Goal: Information Seeking & Learning: Compare options

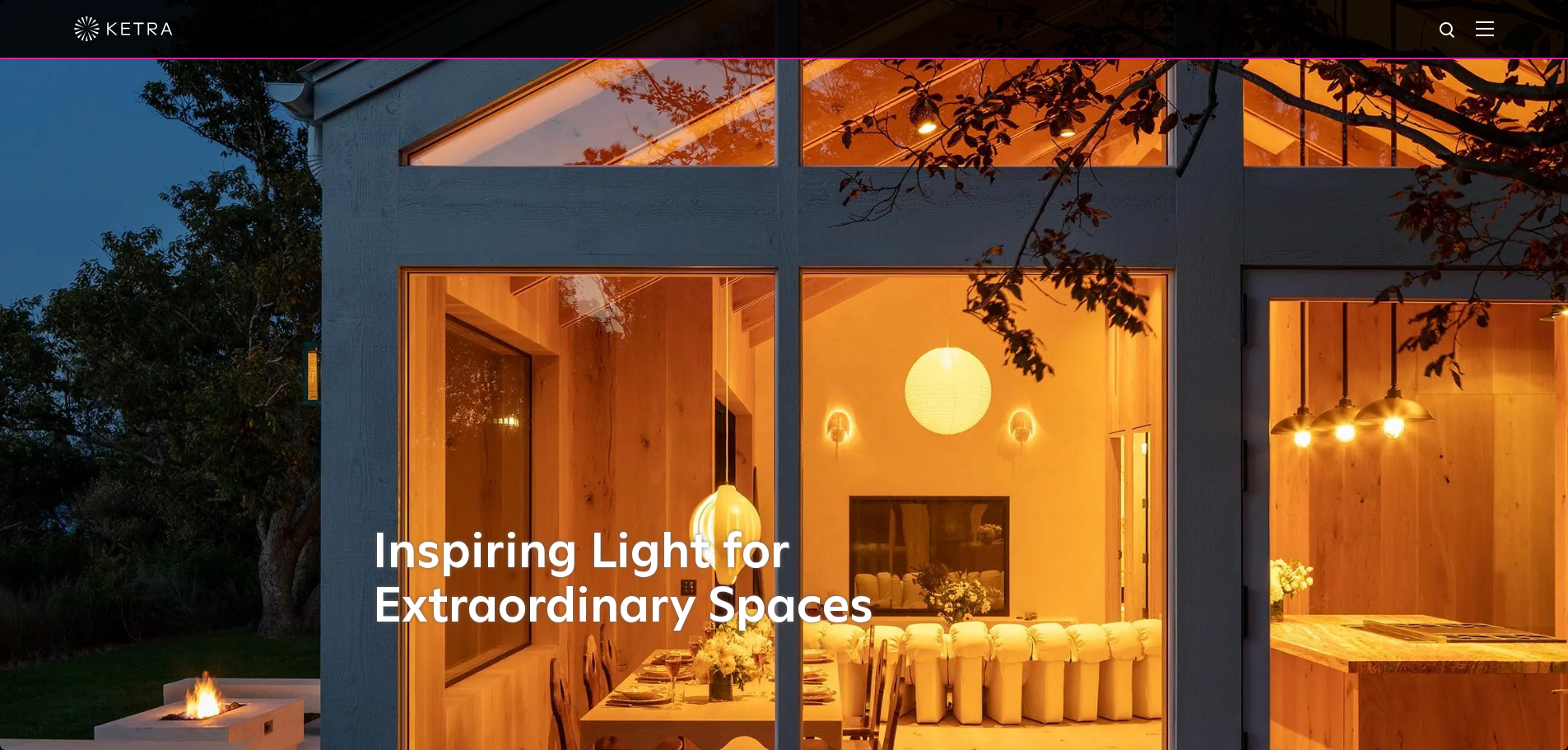
click at [1493, 23] on img at bounding box center [1484, 29] width 18 height 16
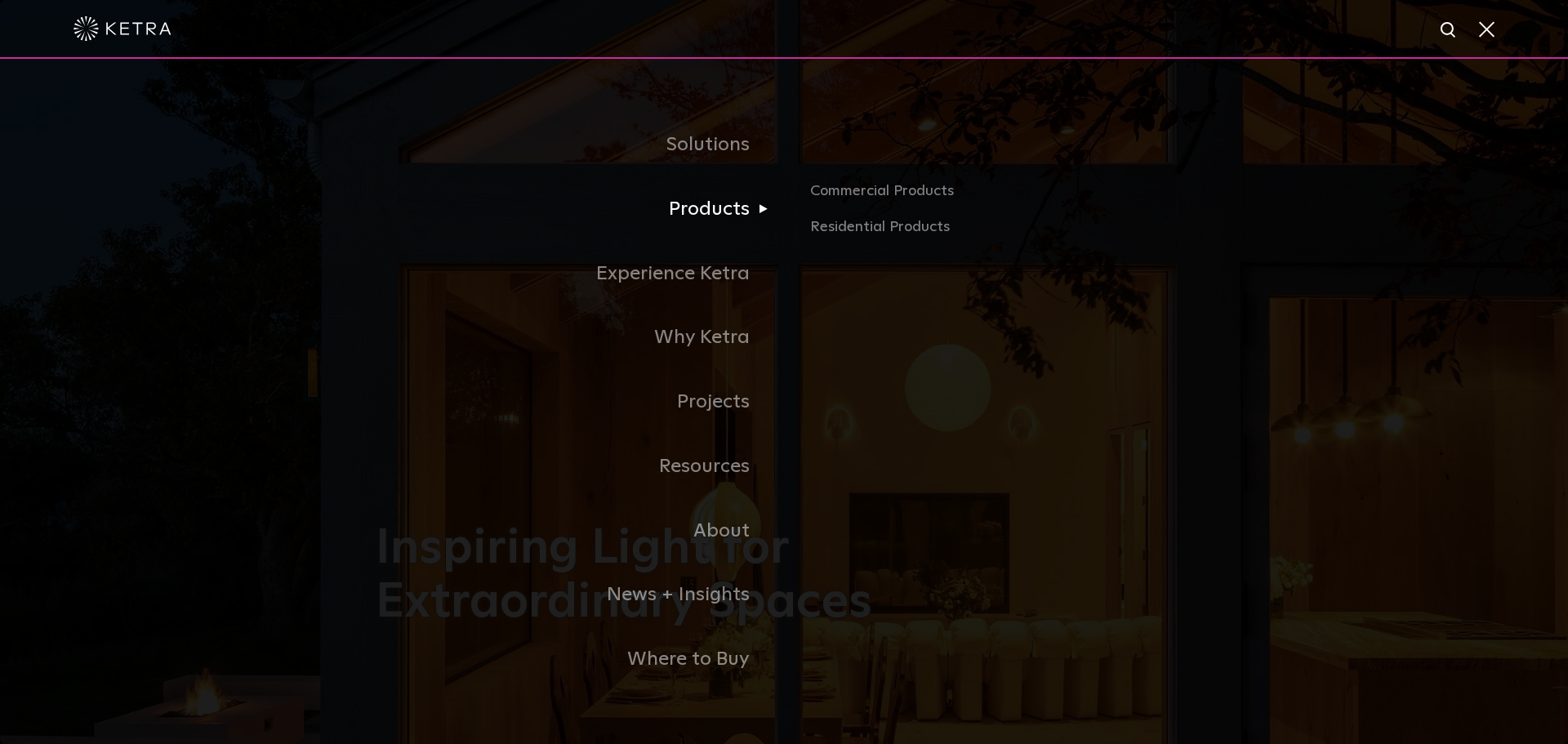
click at [711, 210] on link "Products" at bounding box center [580, 209] width 408 height 65
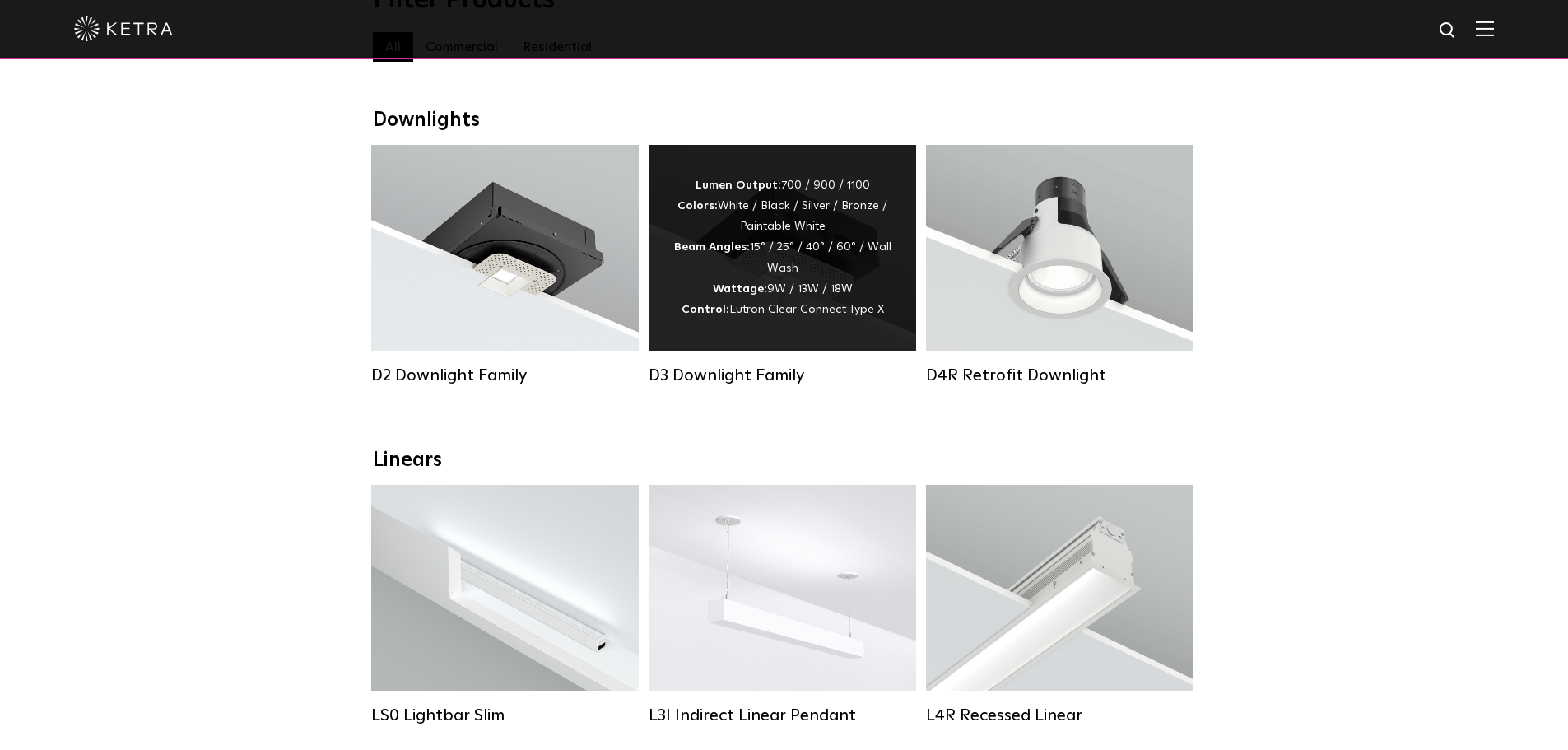
scroll to position [82, 0]
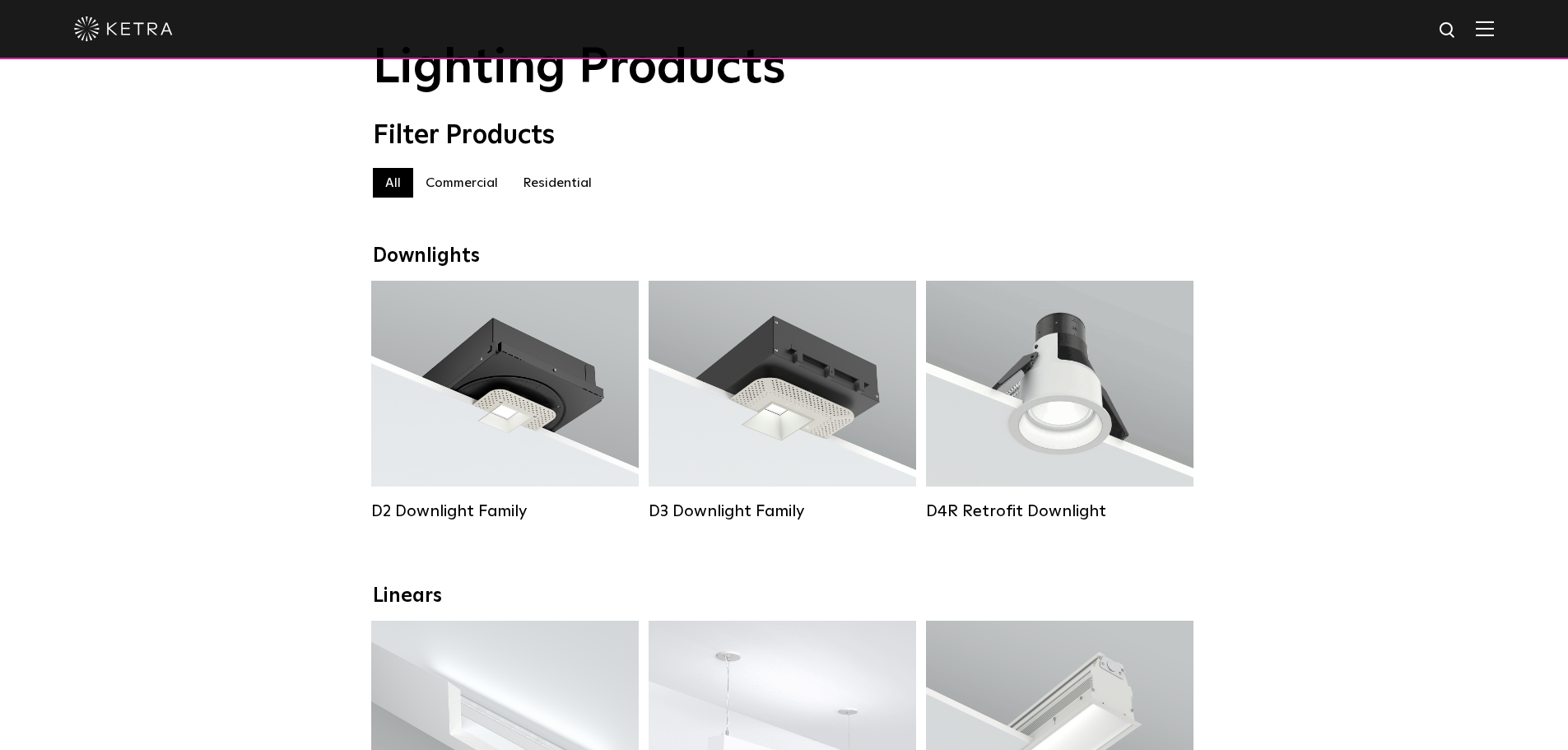
click at [560, 186] on label "Residential" at bounding box center [557, 183] width 94 height 30
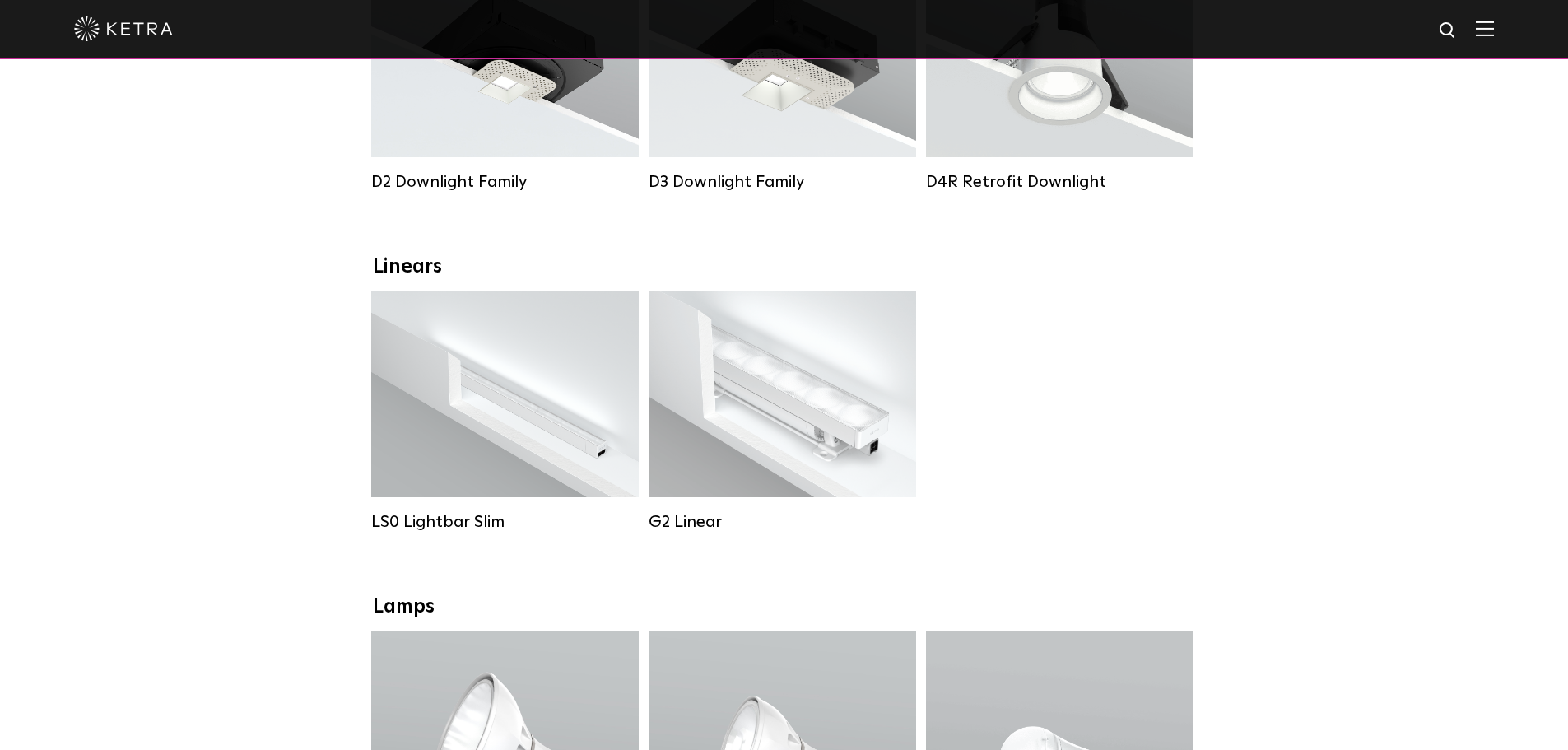
scroll to position [740, 0]
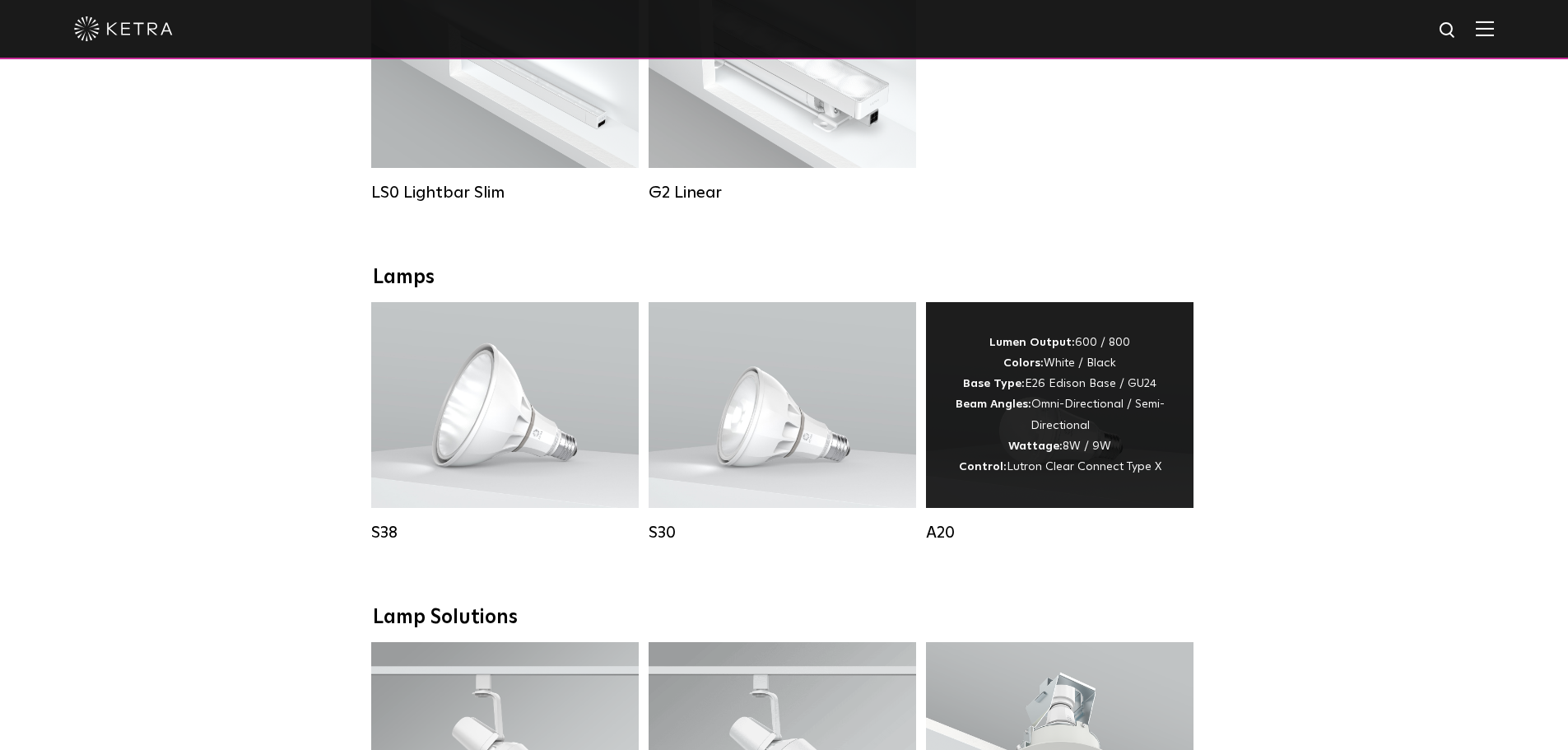
click at [1039, 414] on div "Lumen Output: 600 / 800 Colors: White / Black Base Type: E26 Edison Base / GU24…" at bounding box center [1059, 405] width 218 height 145
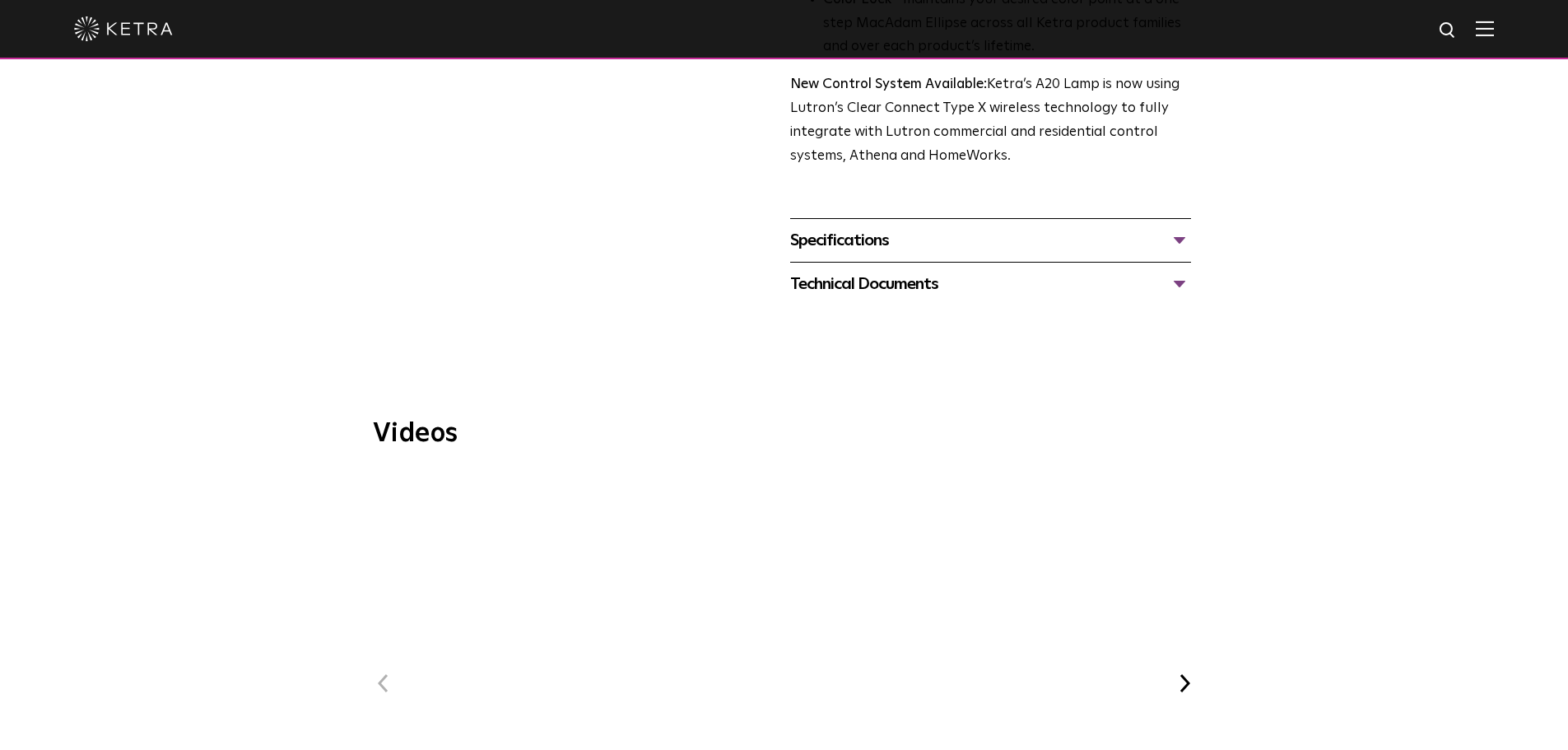
scroll to position [493, 0]
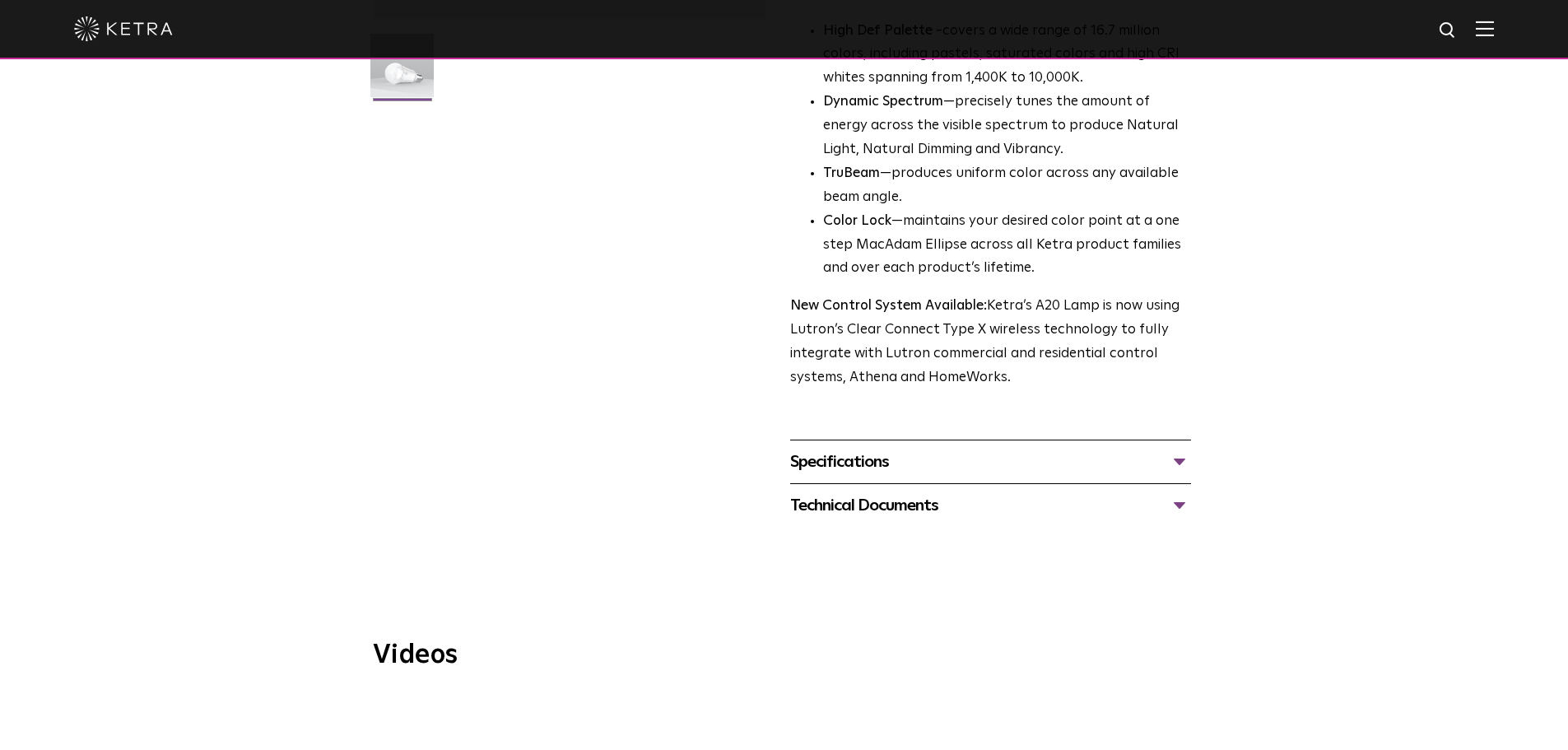
click at [910, 448] on div "Specifications" at bounding box center [991, 461] width 401 height 27
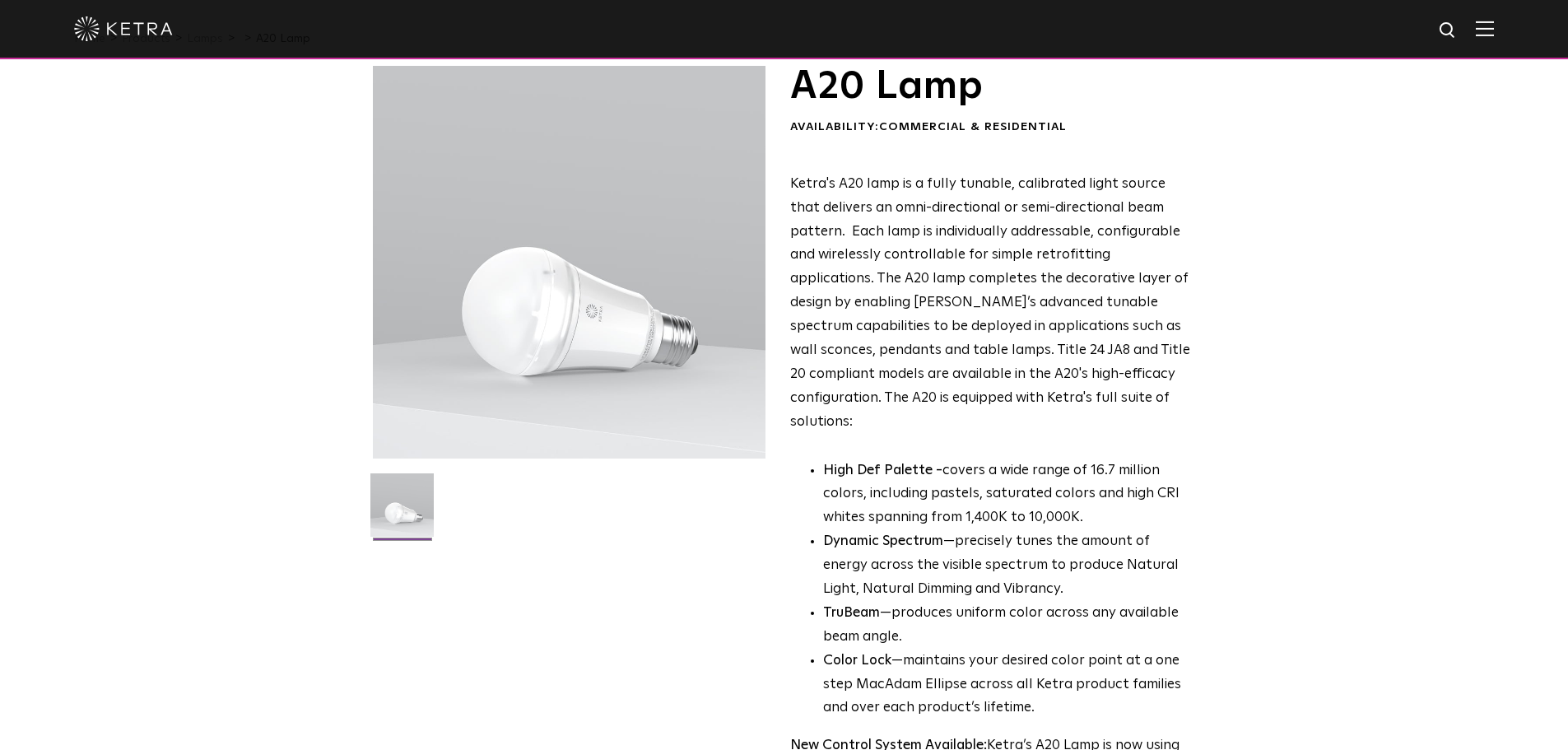
scroll to position [0, 0]
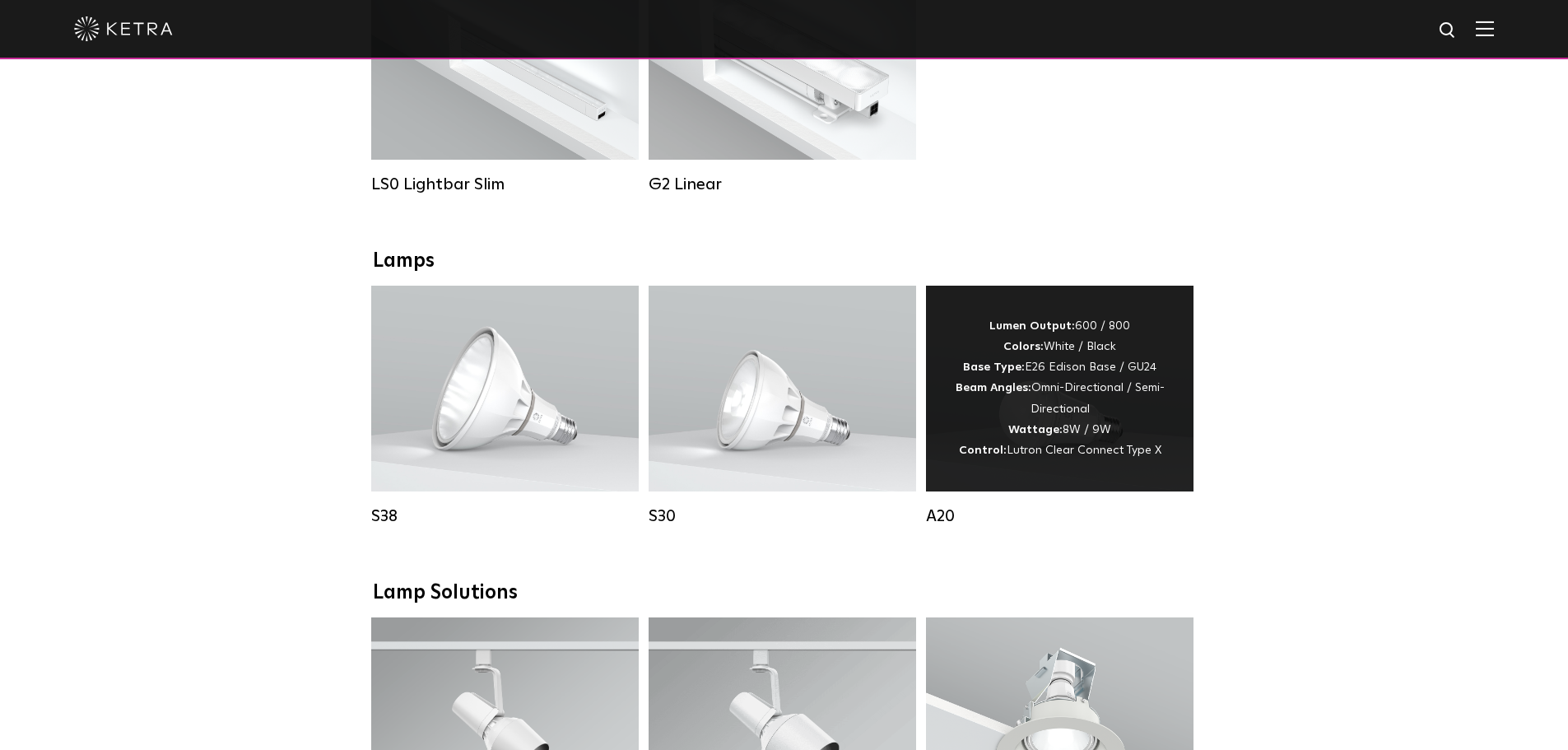
click at [1097, 344] on div "Lumen Output: 600 / 800 Colors: White / Black Base Type: E26 Edison Base / GU24…" at bounding box center [1059, 388] width 218 height 145
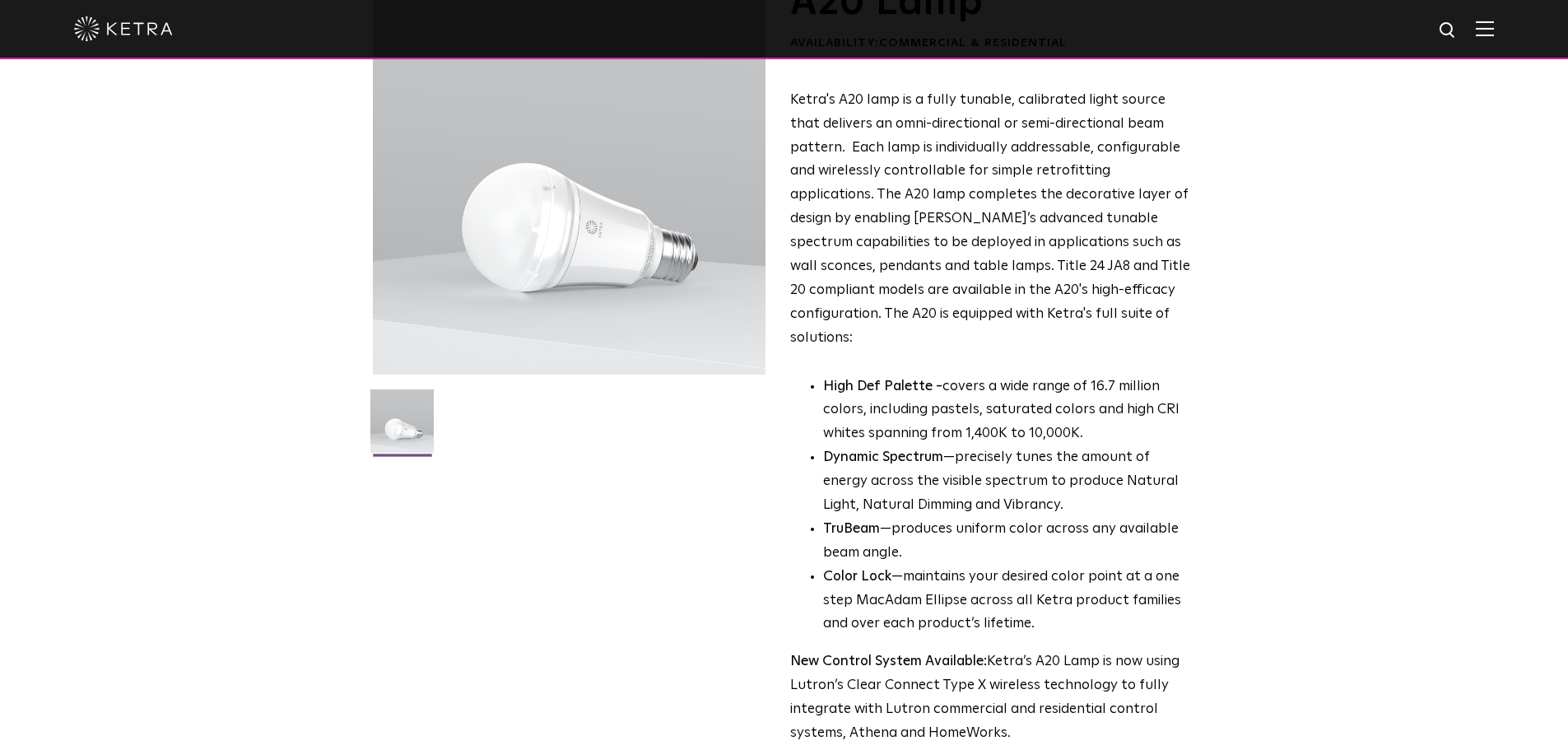
scroll to position [330, 0]
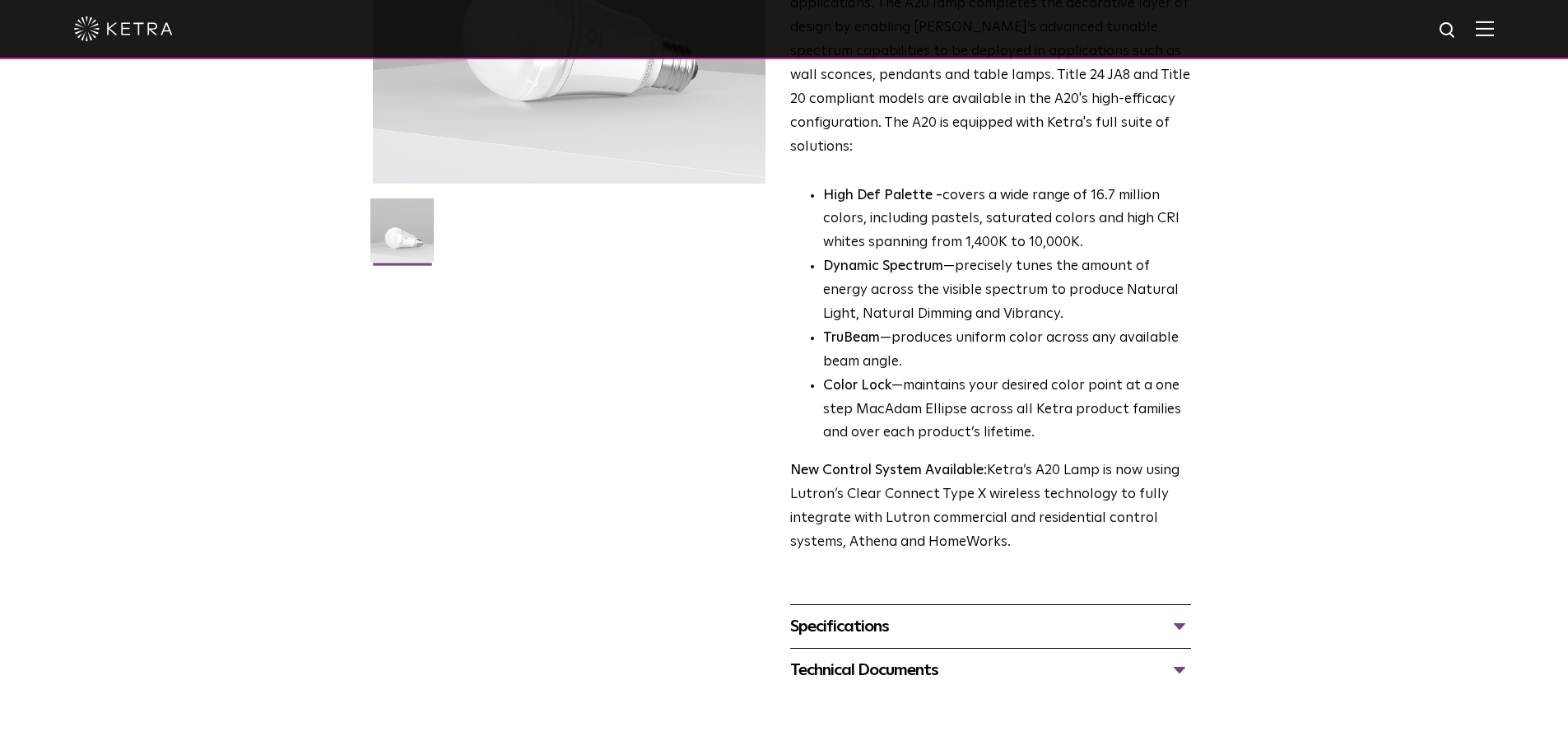
click at [948, 613] on div "Specifications" at bounding box center [991, 626] width 401 height 27
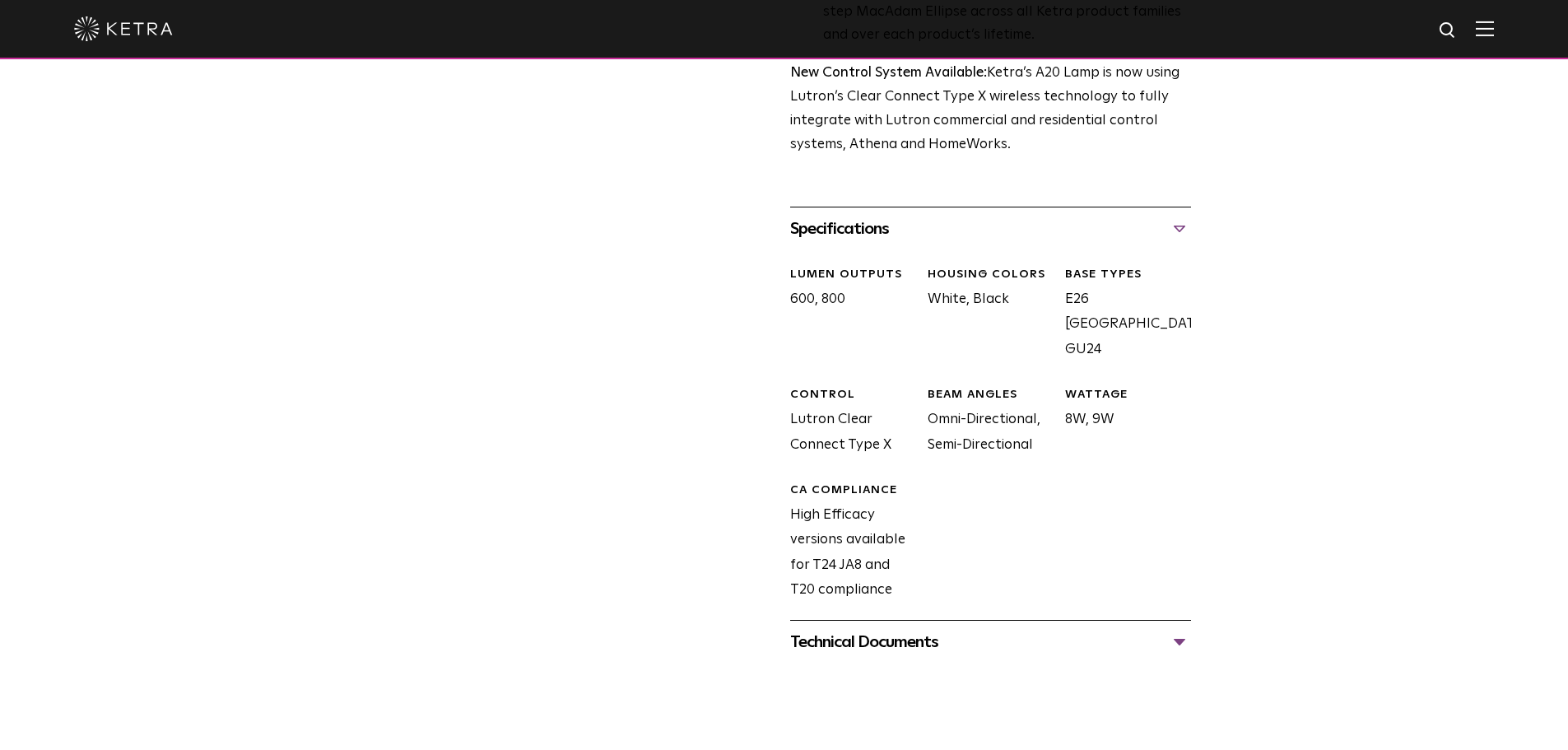
scroll to position [823, 0]
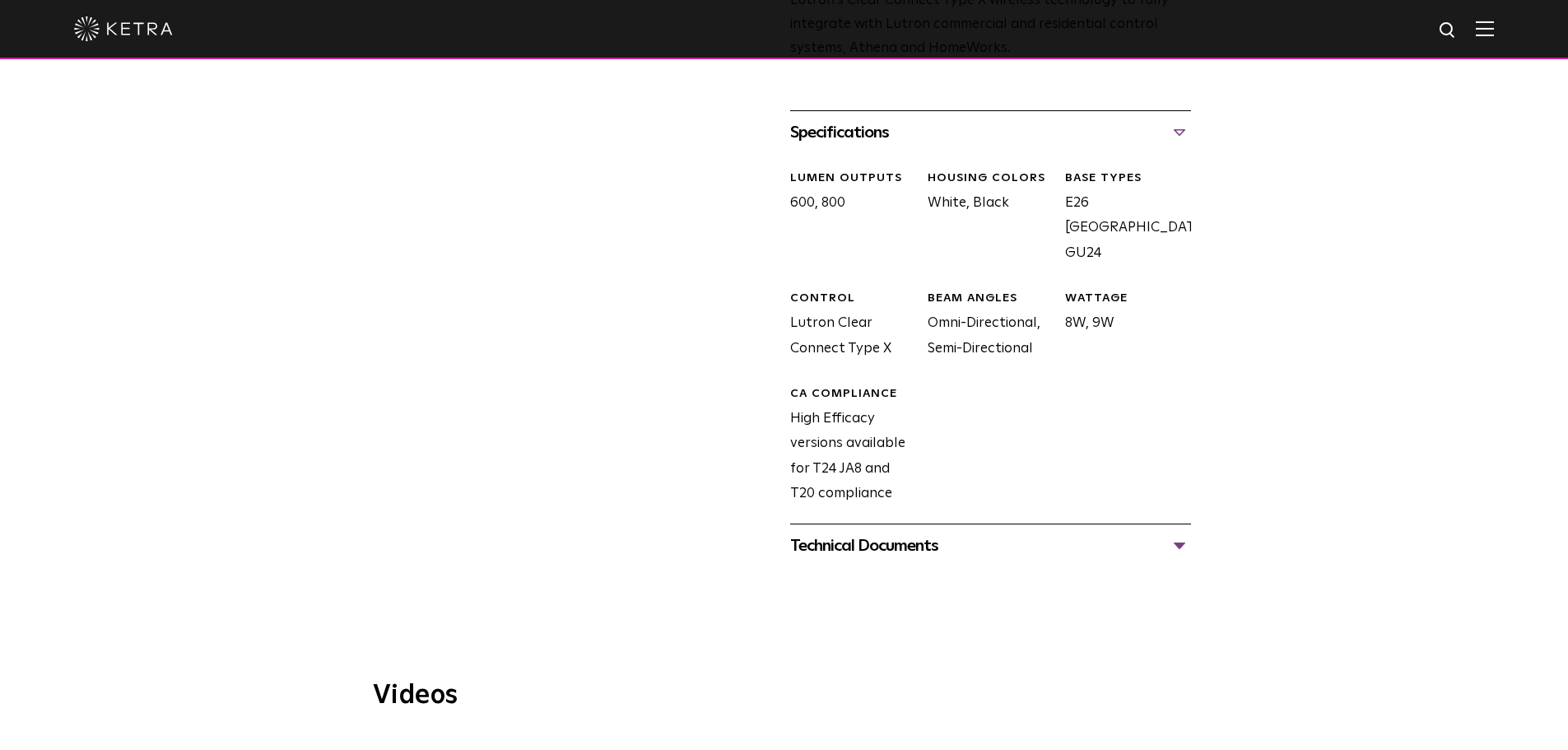
click at [874, 533] on div "Technical Documents" at bounding box center [991, 546] width 401 height 27
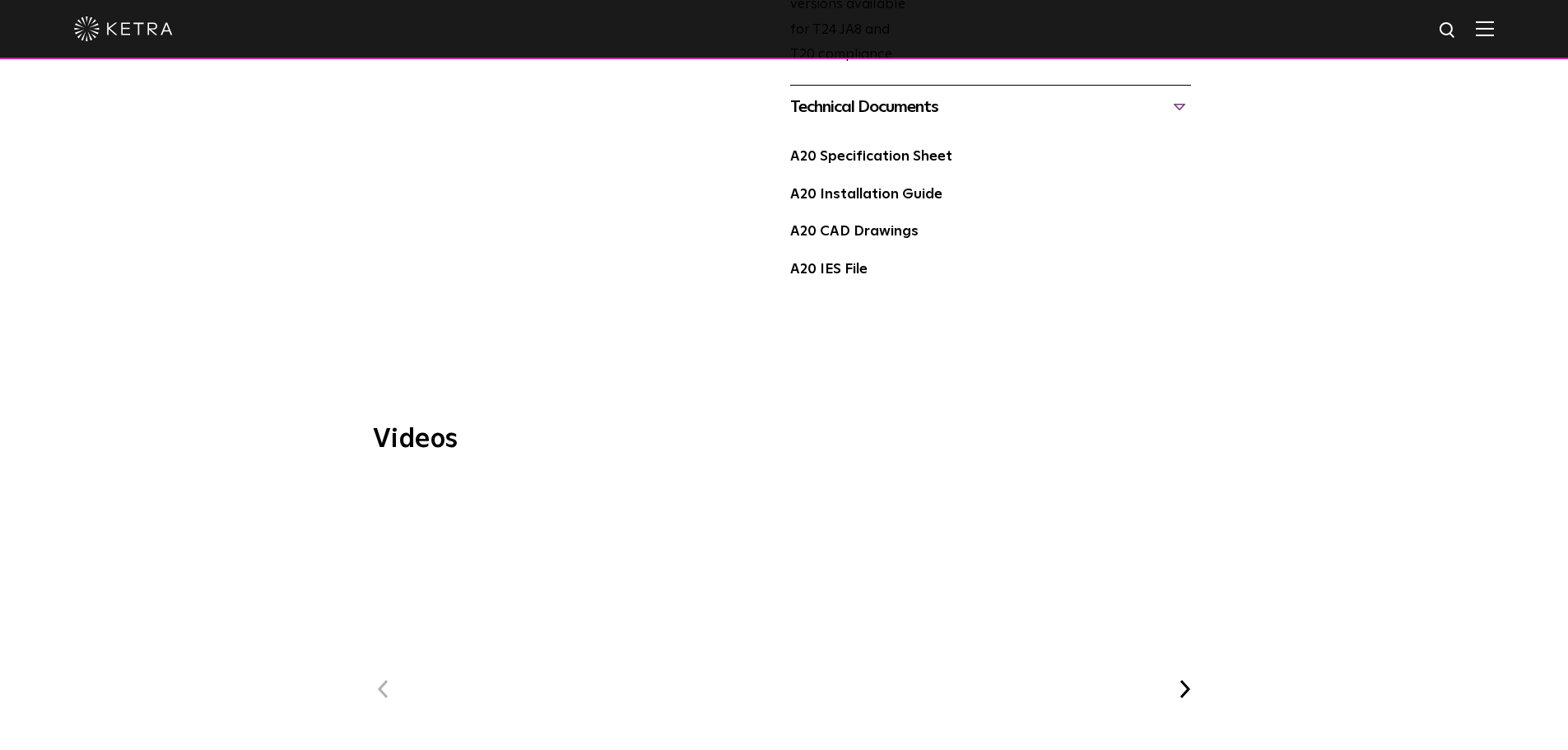
scroll to position [1235, 0]
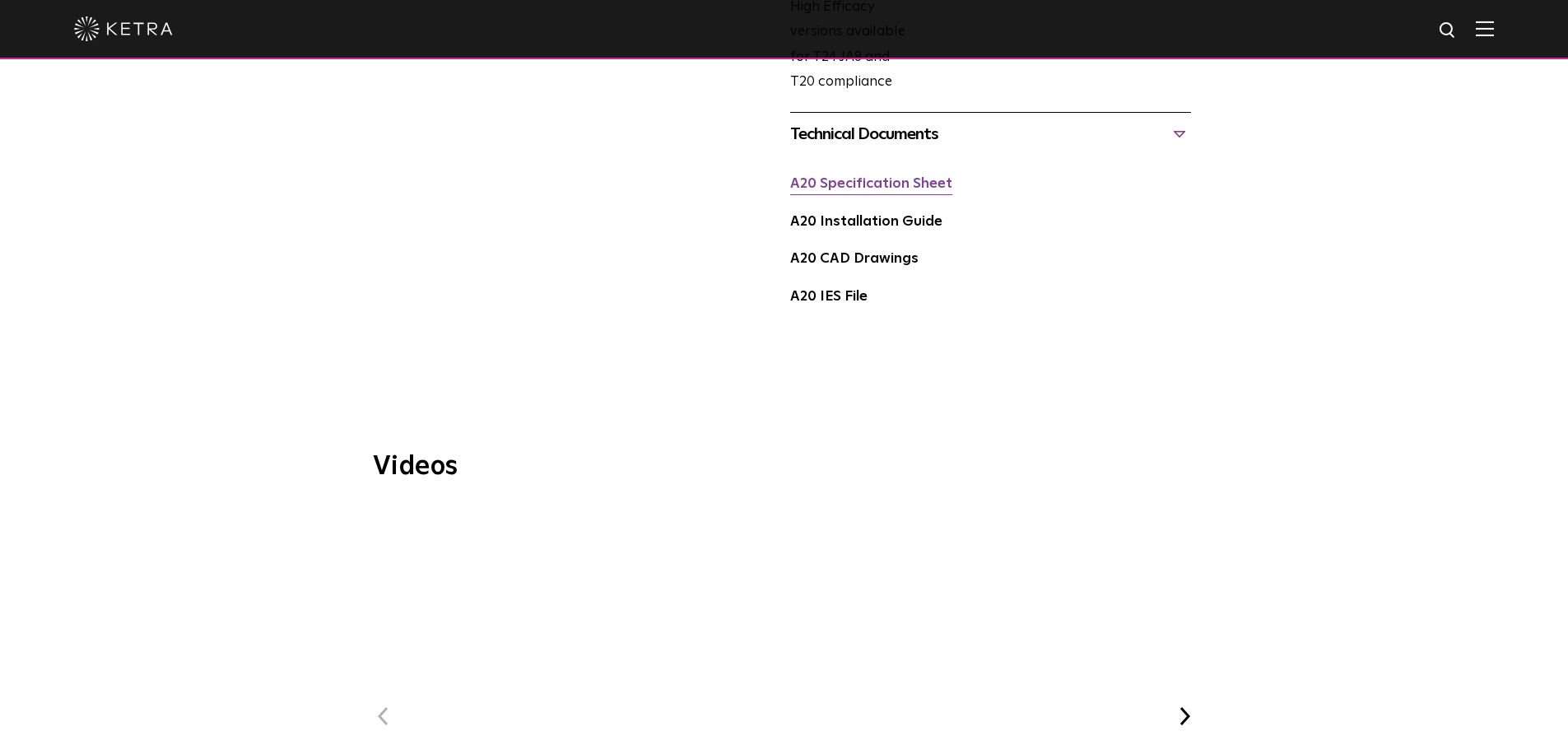
click at [845, 177] on link "A20 Specification Sheet" at bounding box center [871, 184] width 162 height 14
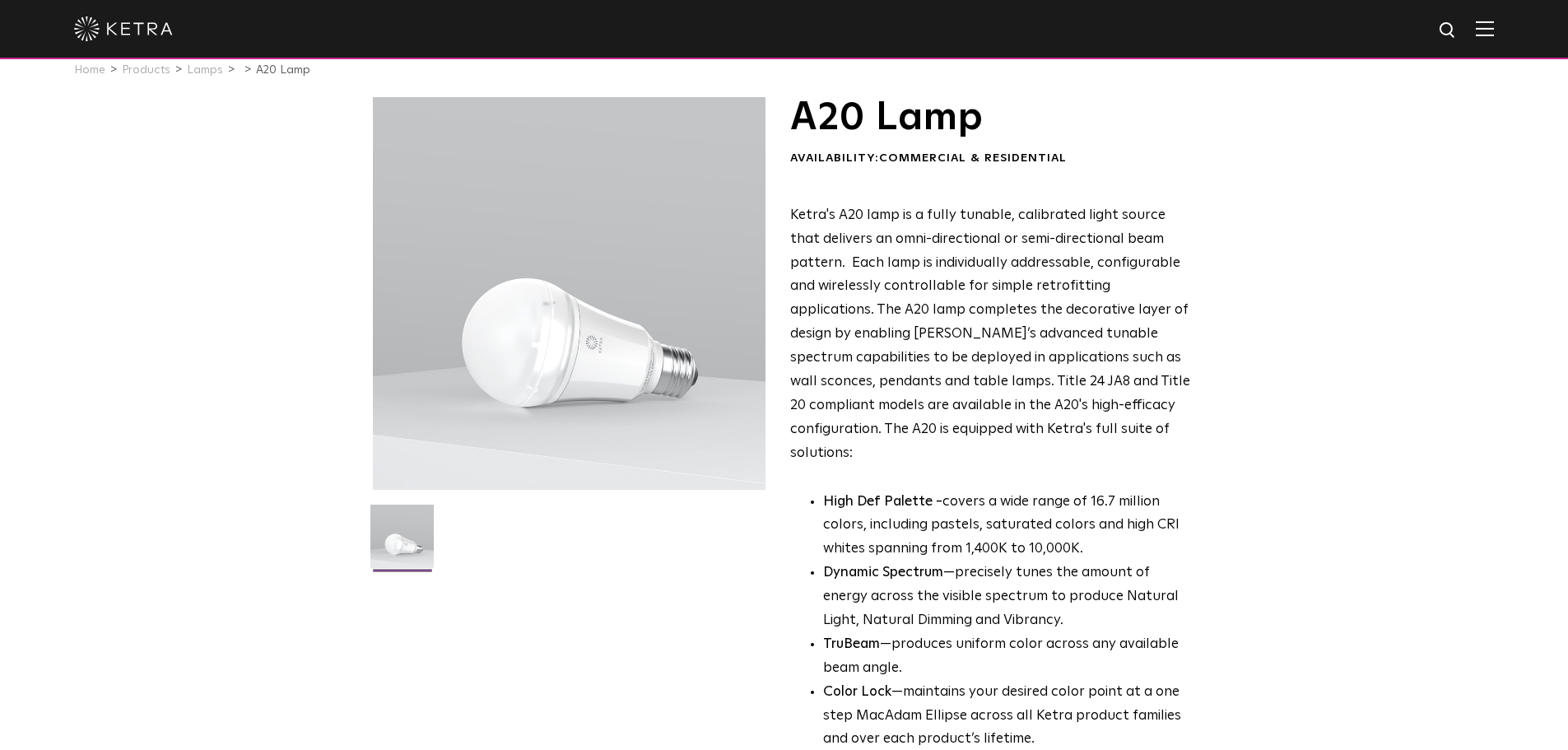
scroll to position [0, 0]
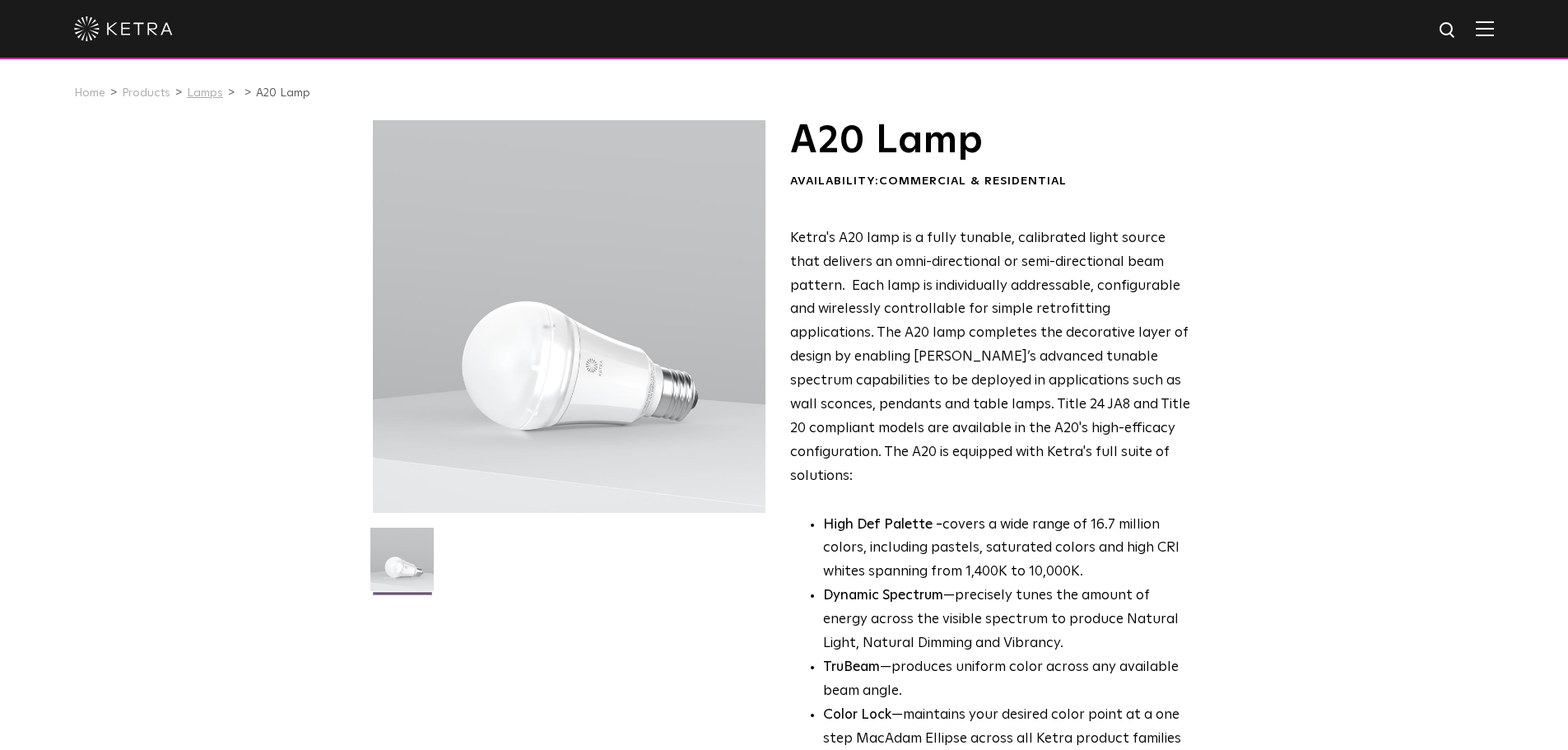
click at [189, 98] on link "Lamps" at bounding box center [204, 93] width 37 height 12
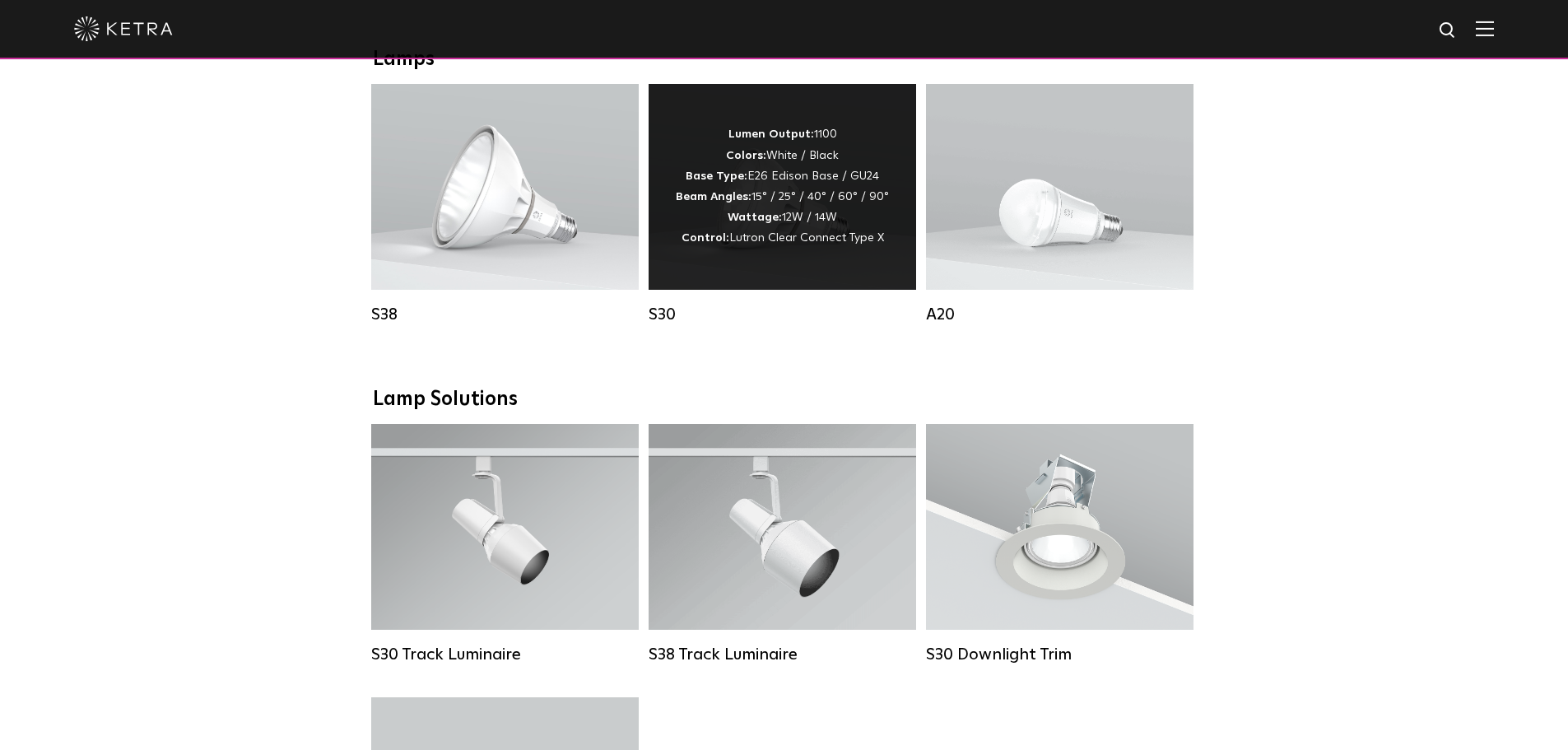
click at [832, 165] on div "Lumen Output: 1100 Colors: White / Black Base Type: E26 Edison Base / GU24 Beam…" at bounding box center [783, 187] width 213 height 124
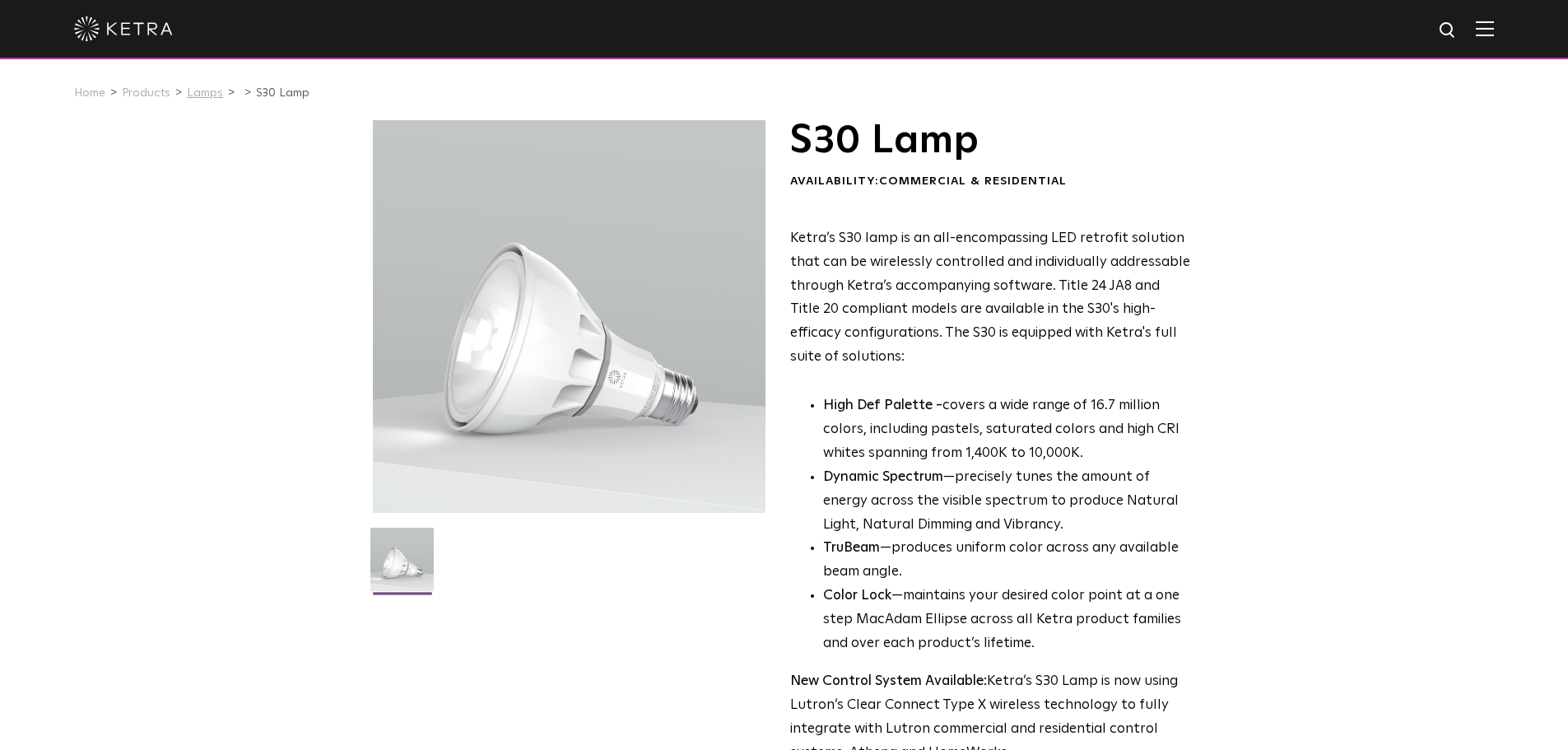
click at [200, 97] on link "Lamps" at bounding box center [204, 93] width 37 height 12
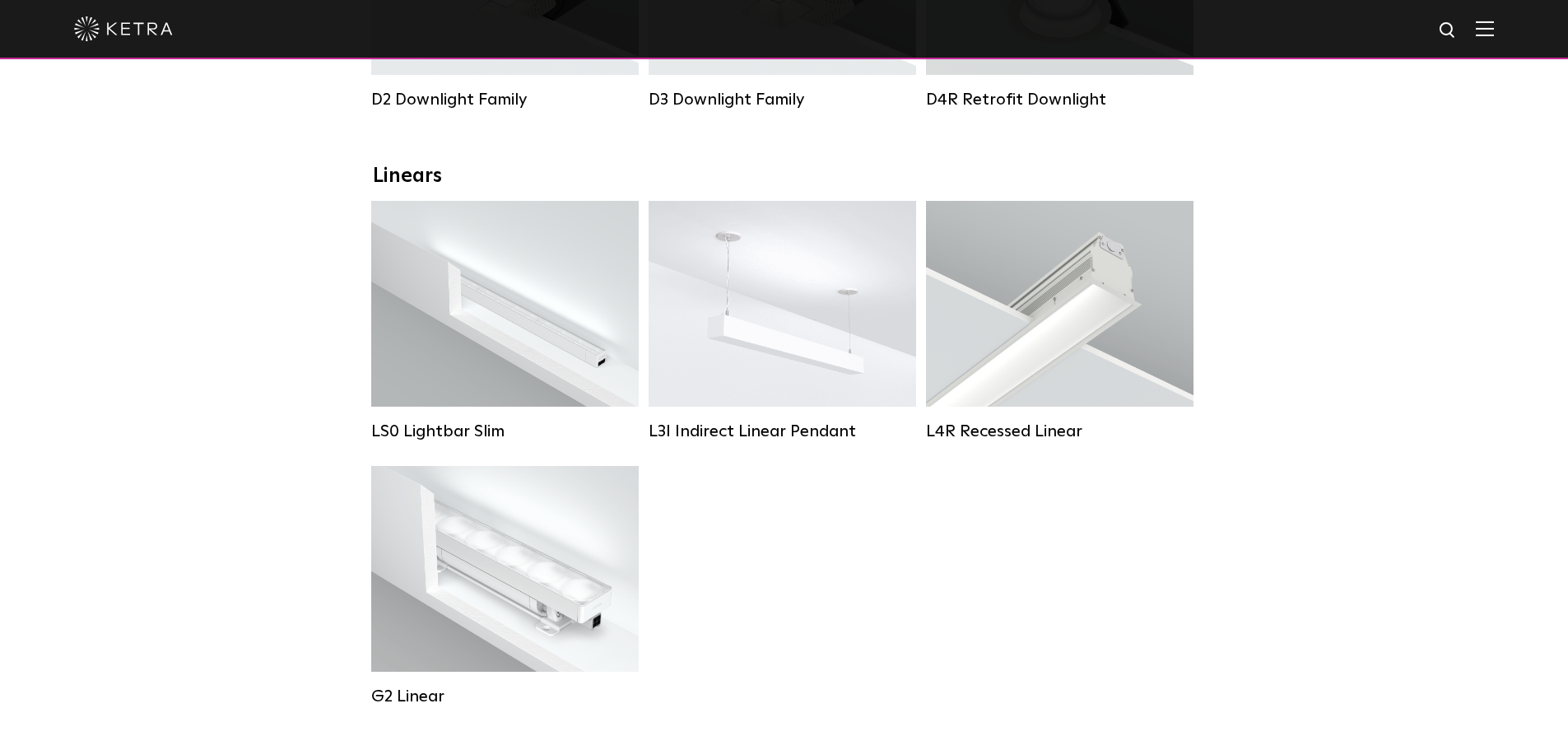
scroll to position [247, 0]
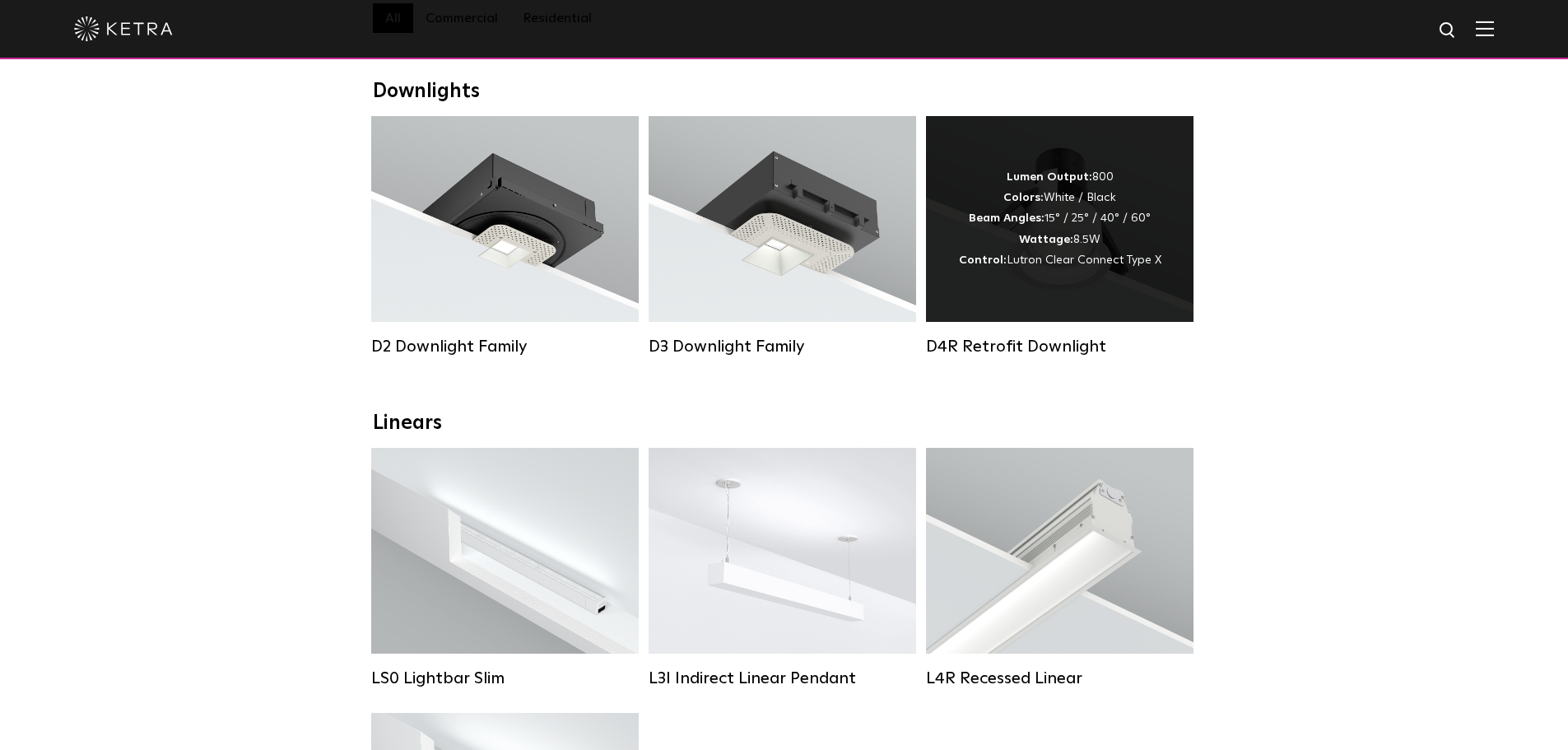
click at [1102, 298] on div "Lumen Output: 800 Colors: White / Black Beam Angles: 15° / 25° / 40° / 60° Watt…" at bounding box center [1059, 219] width 267 height 205
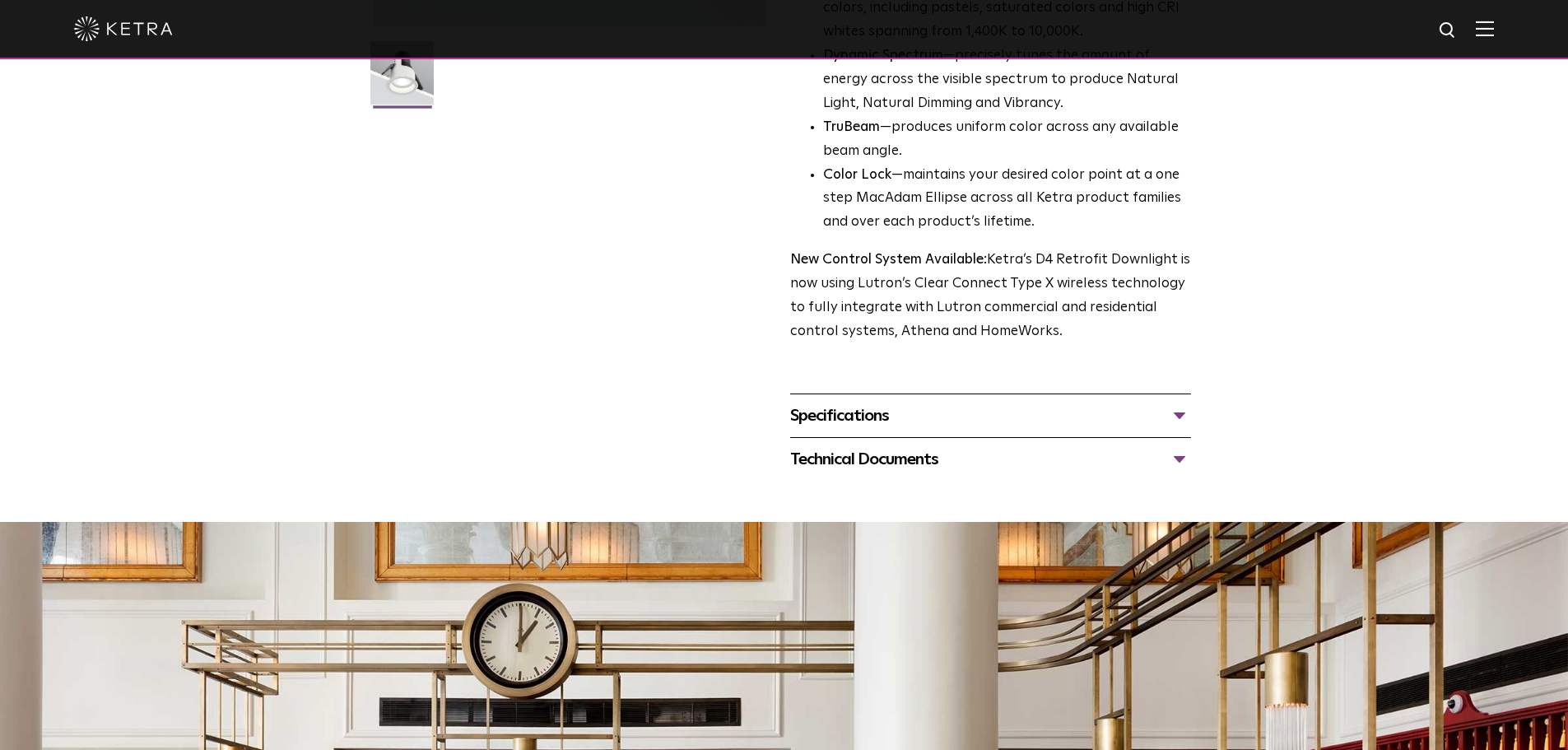
scroll to position [412, 0]
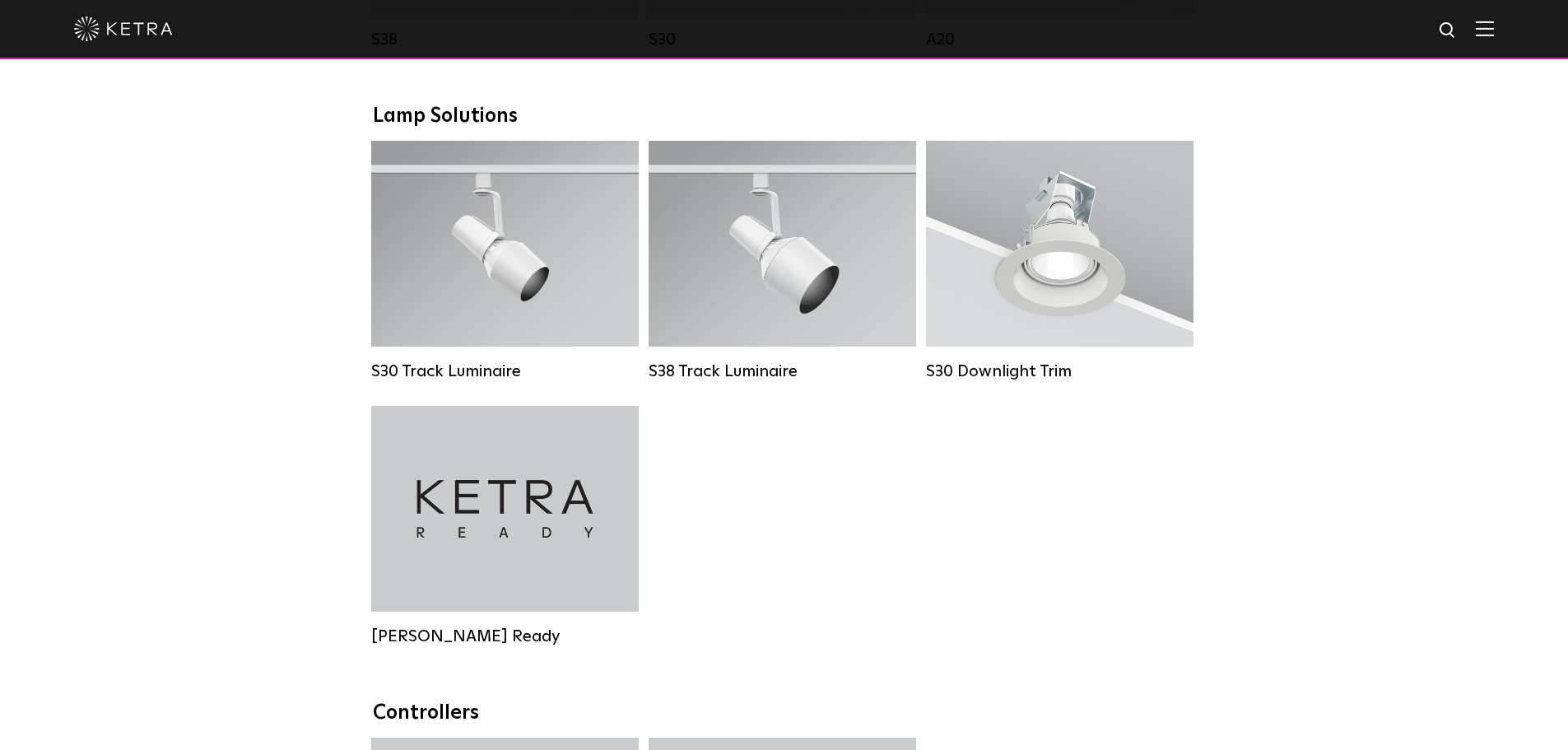
scroll to position [1481, 0]
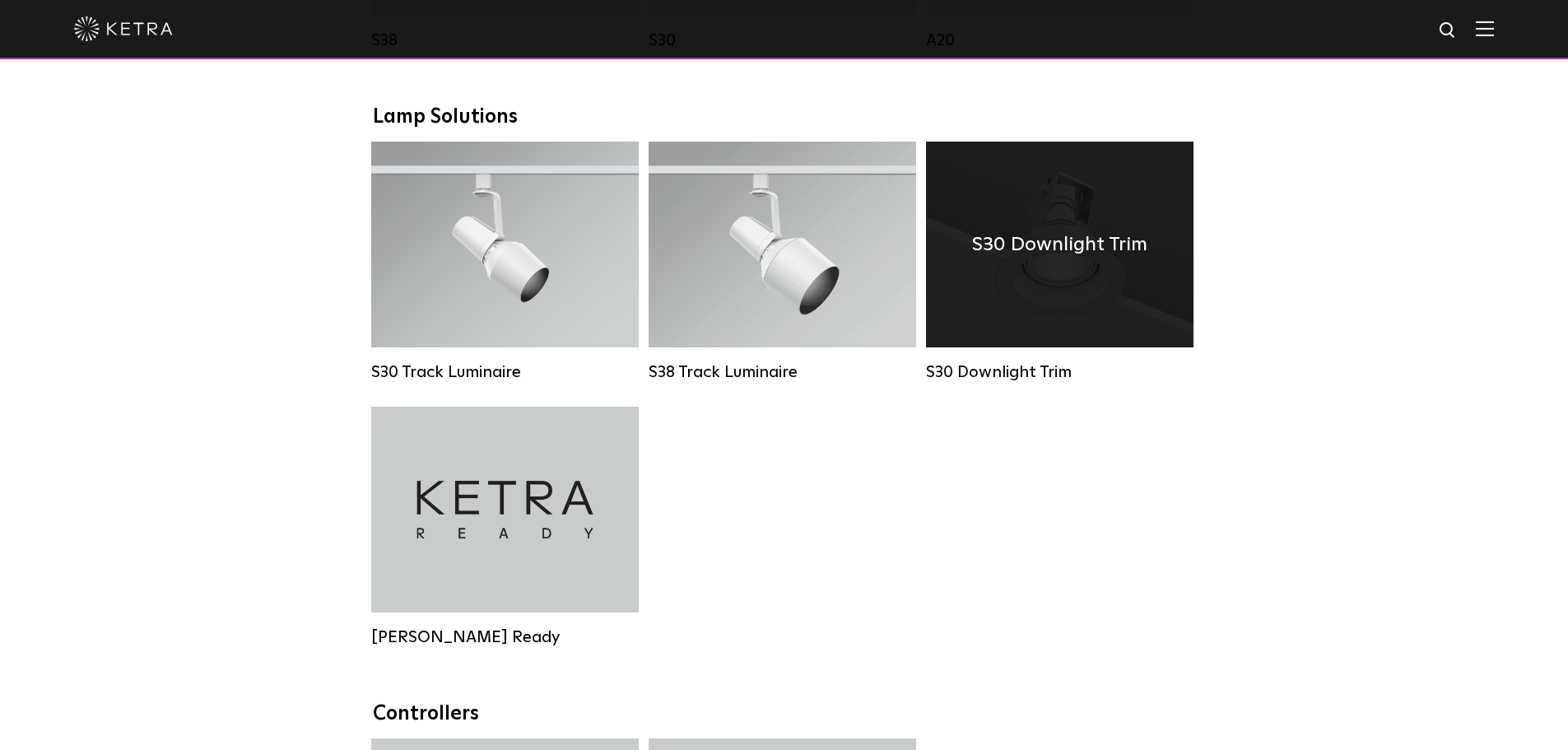
click at [1132, 261] on h4 "S30 Downlight Trim" at bounding box center [1060, 245] width 176 height 32
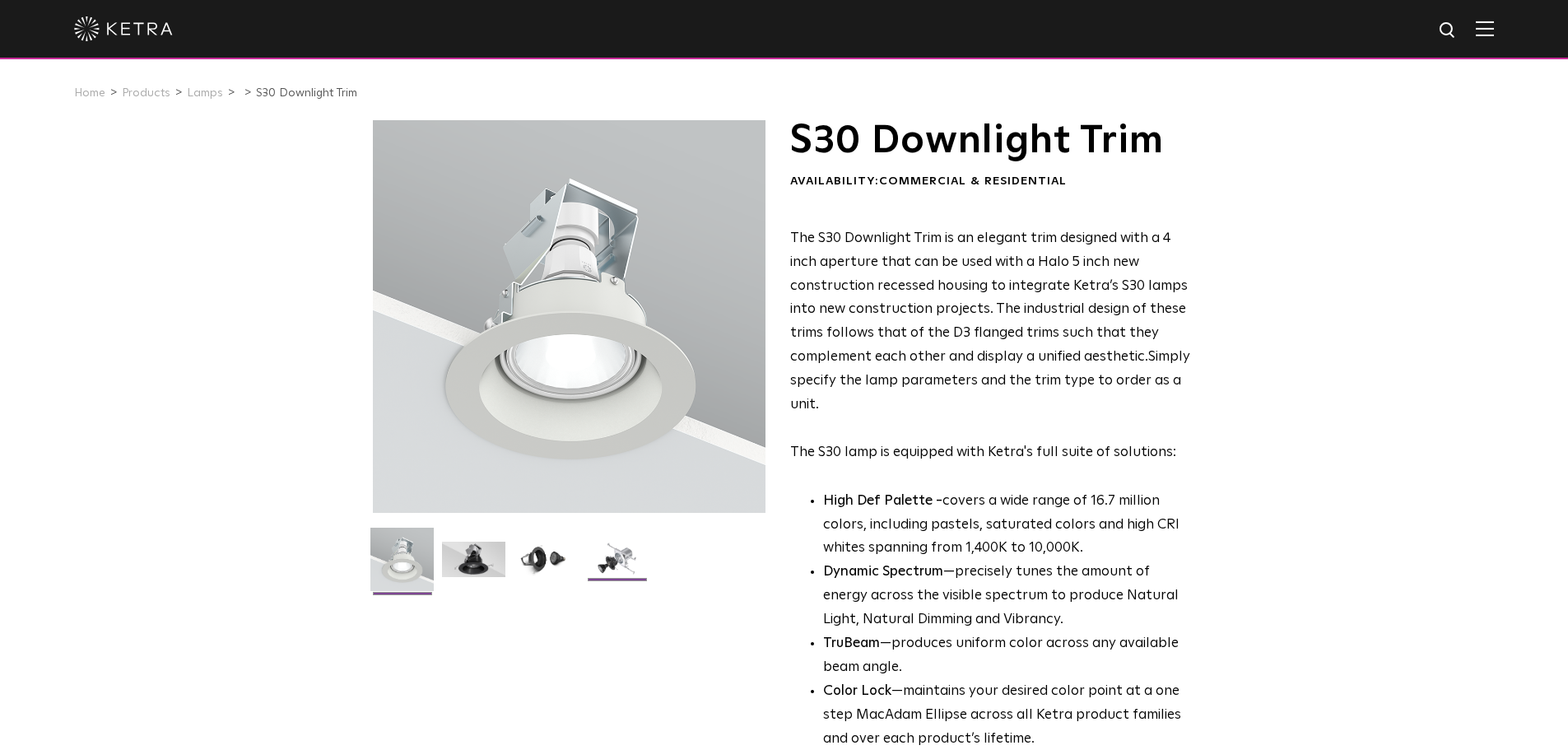
click at [607, 559] on img at bounding box center [617, 565] width 63 height 47
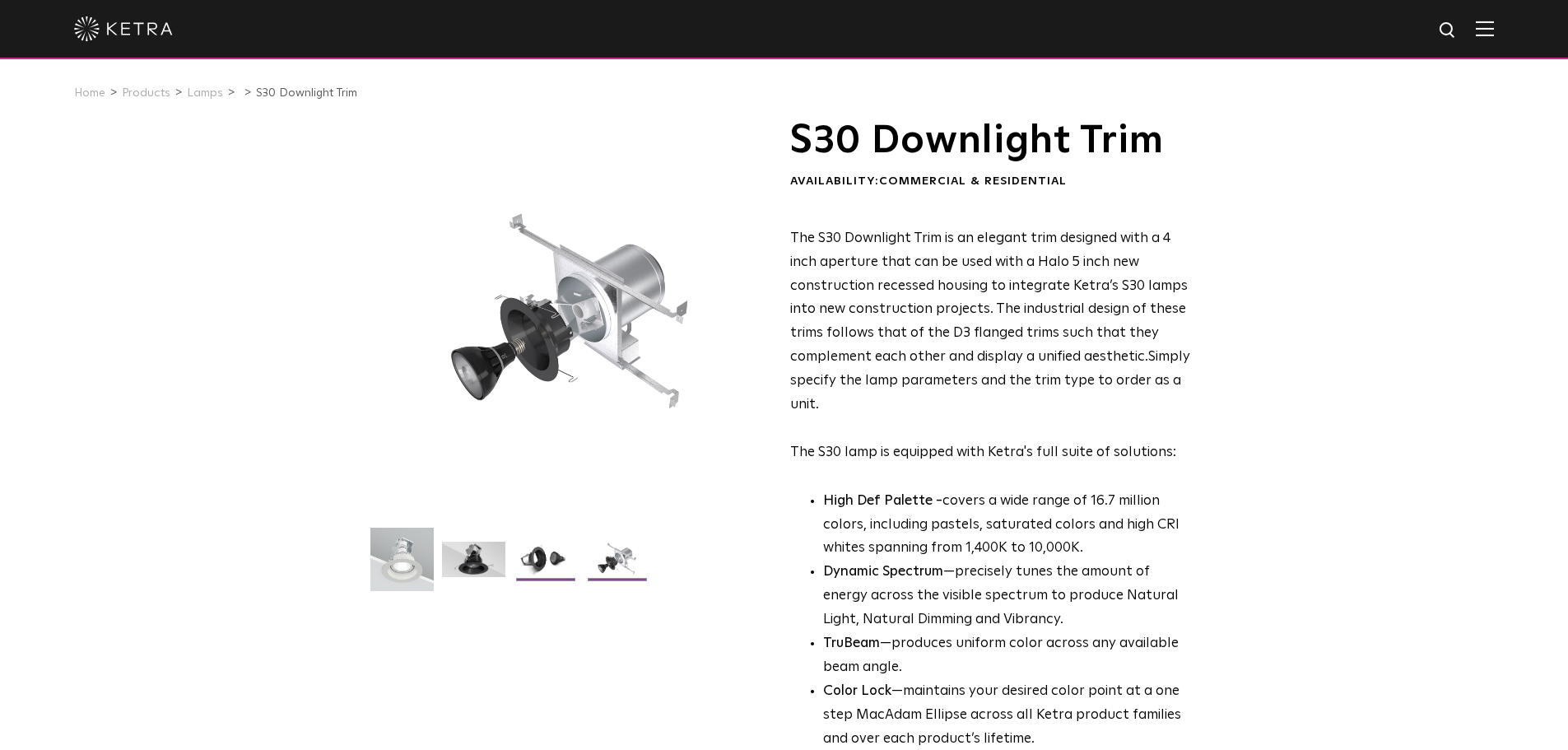
click at [540, 567] on img at bounding box center [545, 565] width 63 height 47
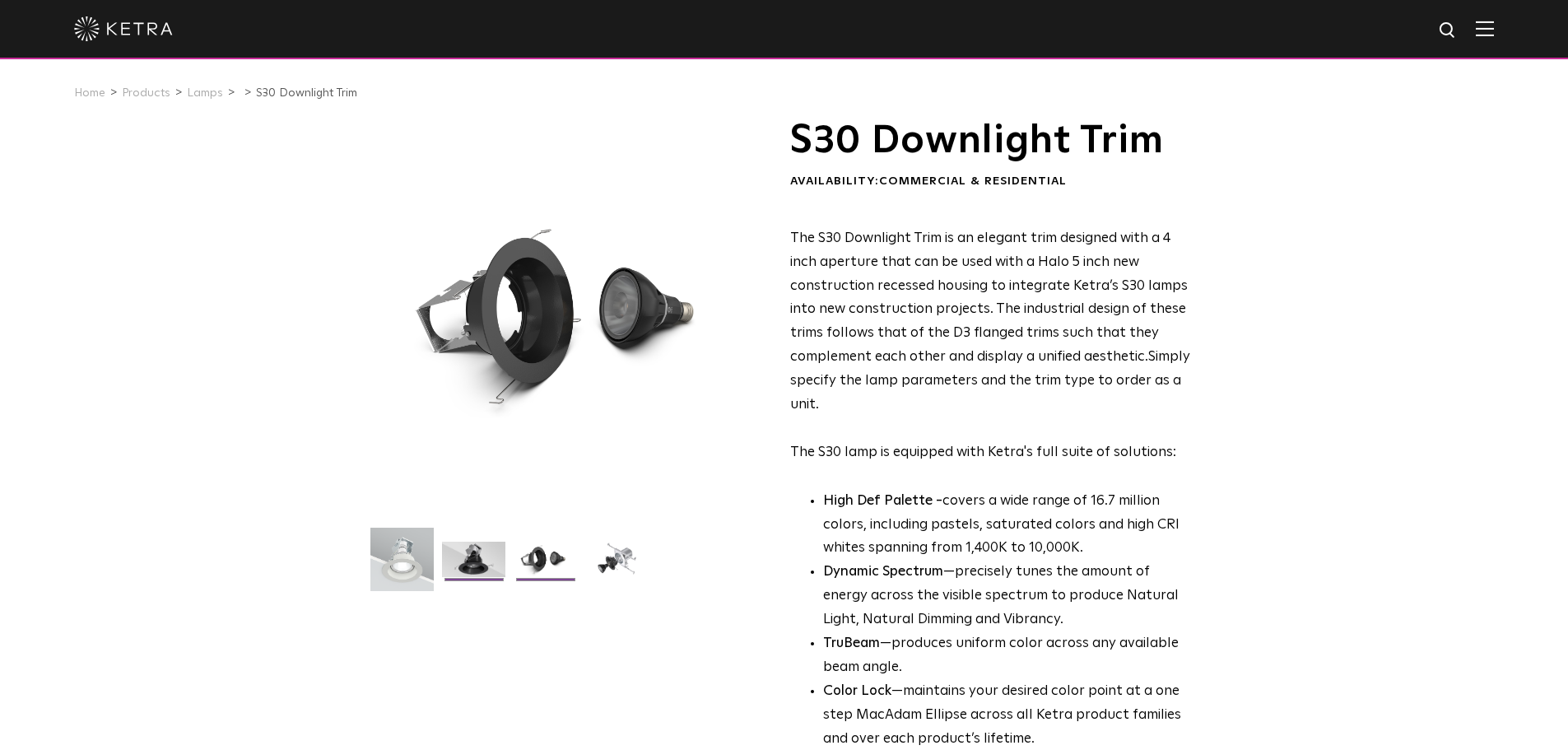
click at [469, 567] on img at bounding box center [474, 565] width 63 height 47
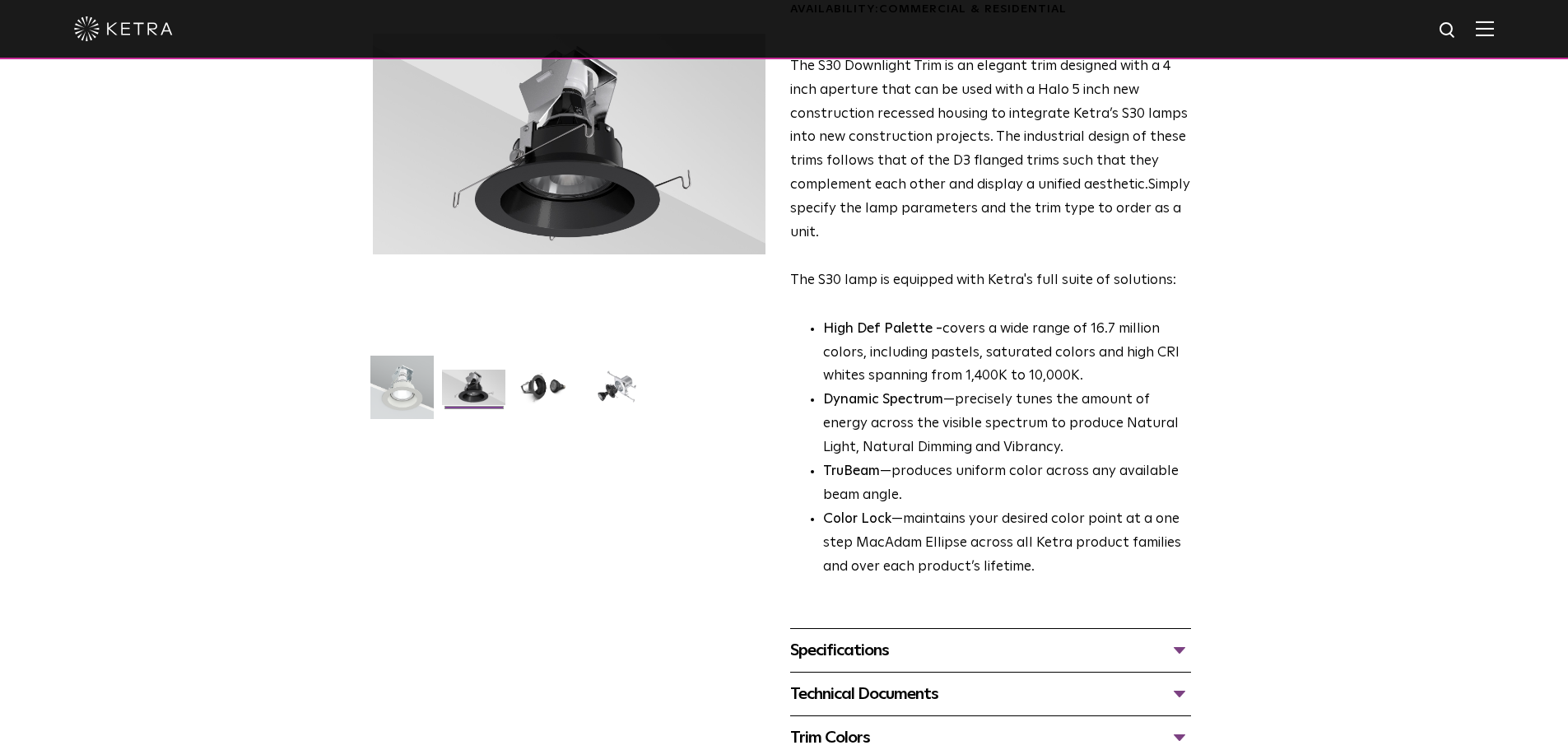
scroll to position [247, 0]
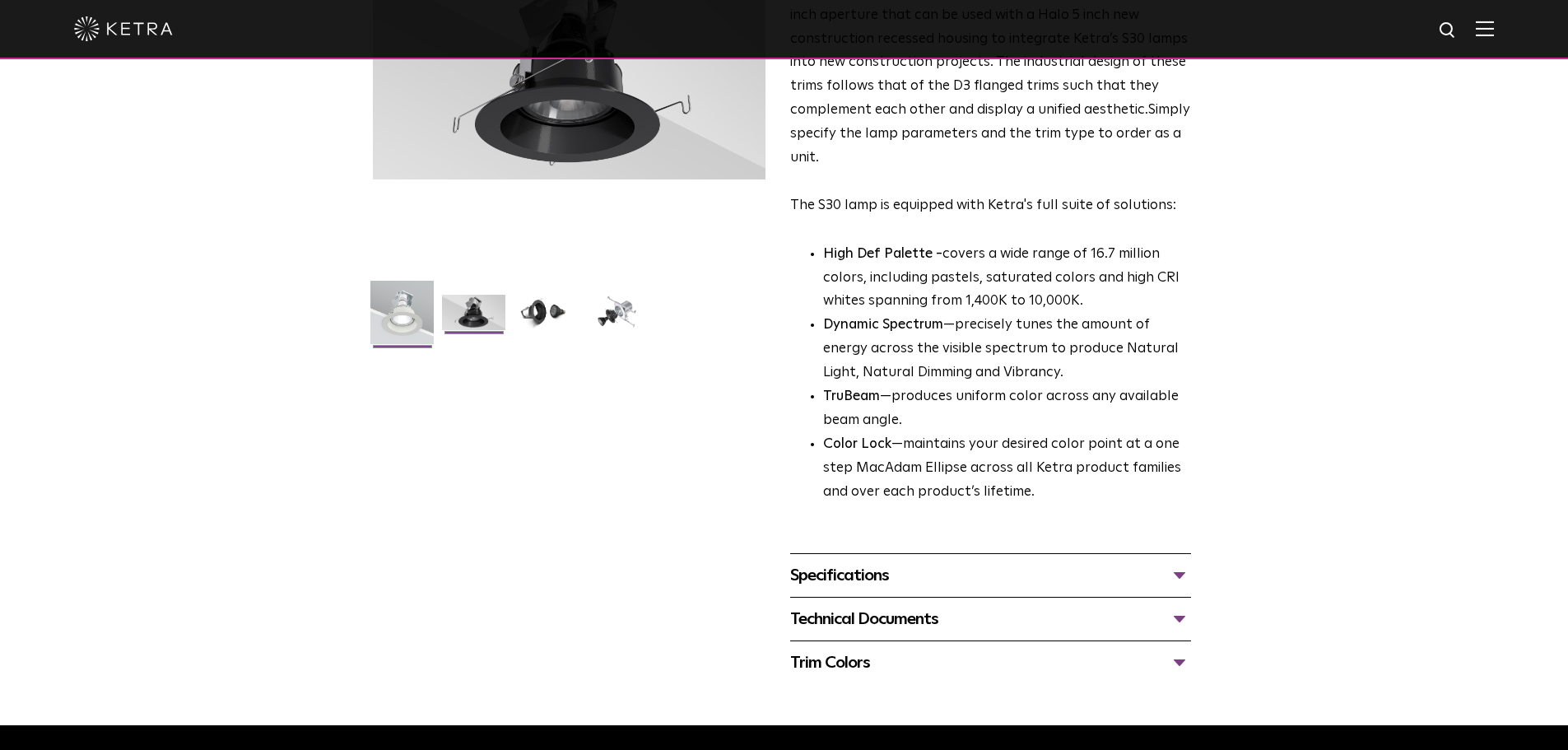
click at [387, 309] on img at bounding box center [402, 318] width 63 height 76
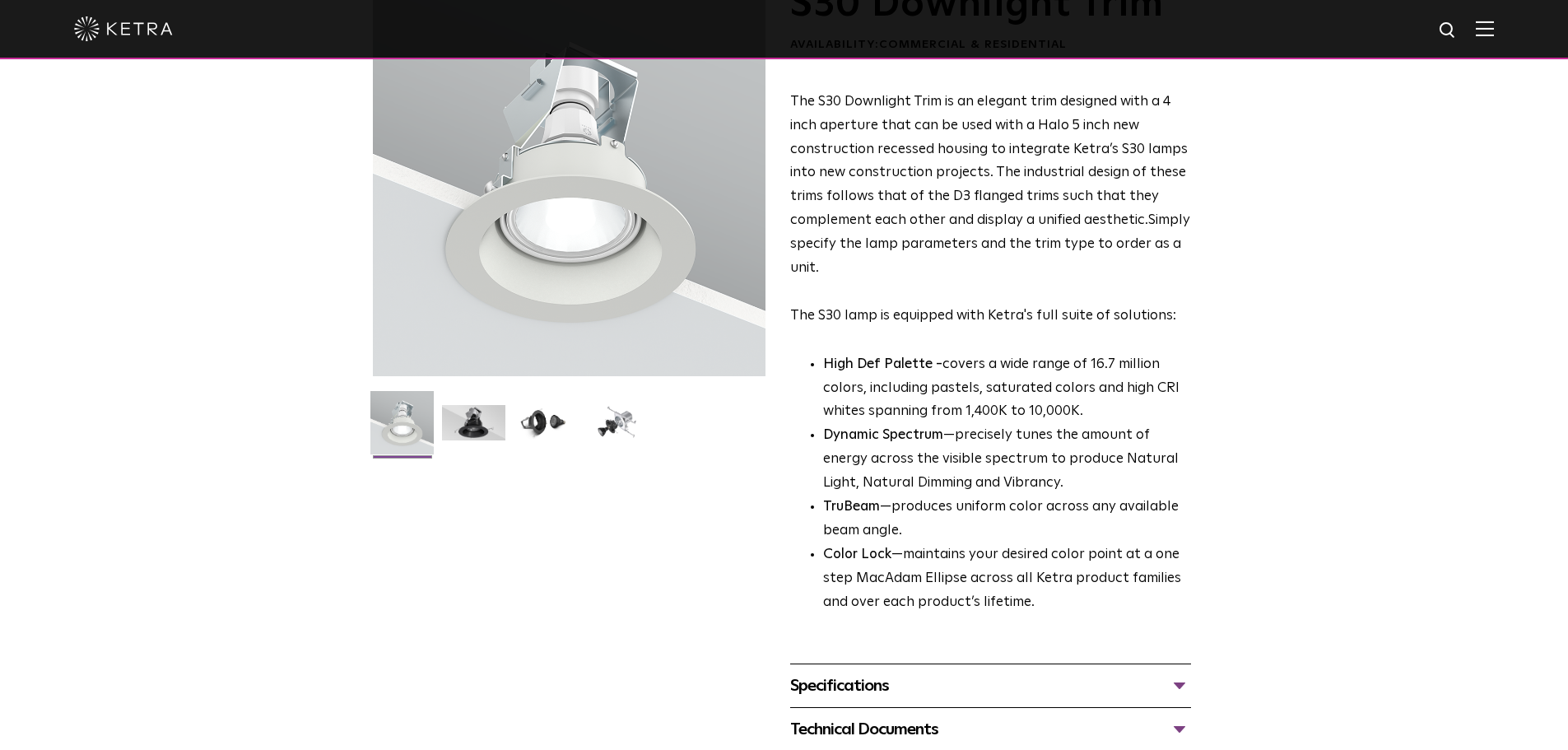
scroll to position [0, 0]
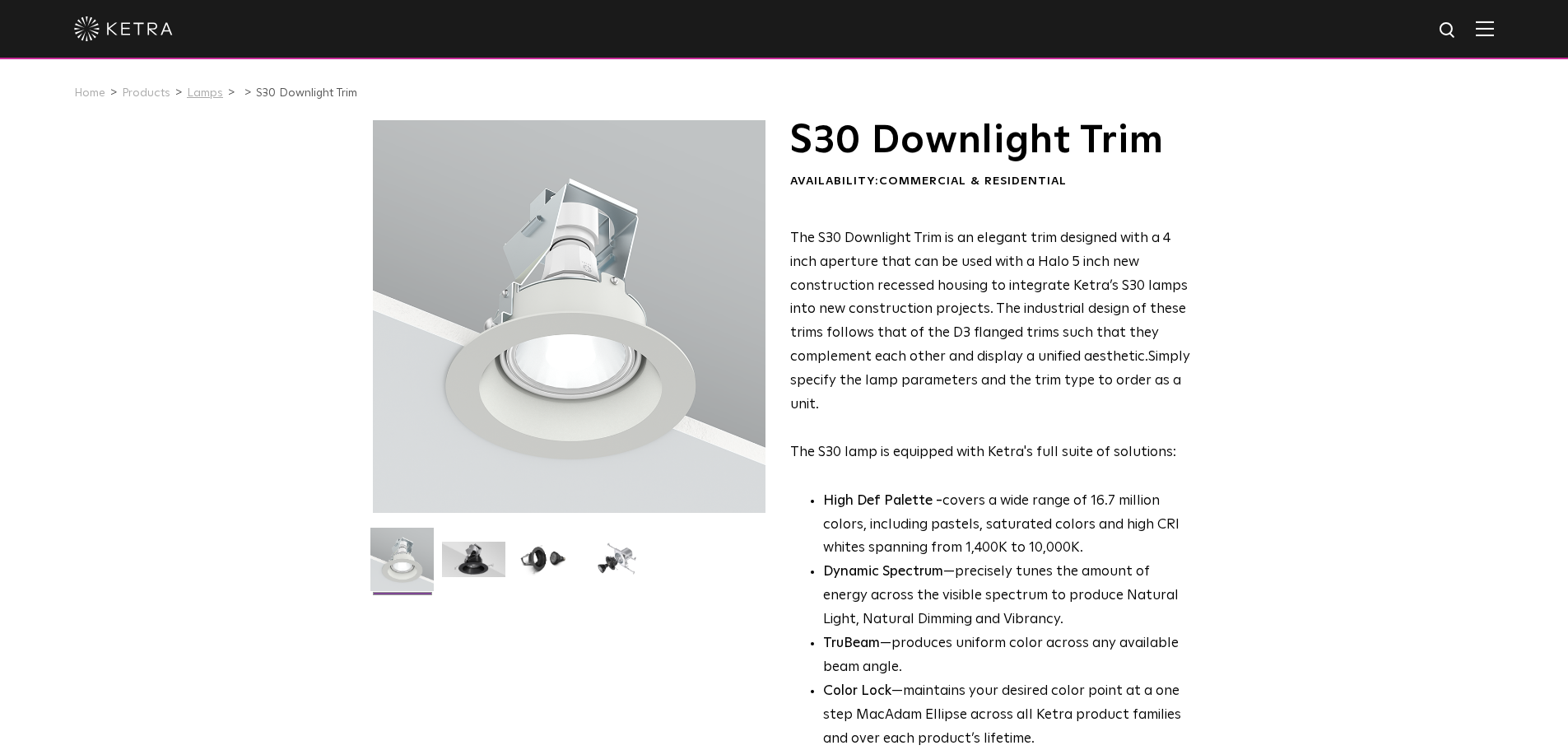
click at [199, 91] on link "Lamps" at bounding box center [204, 93] width 37 height 12
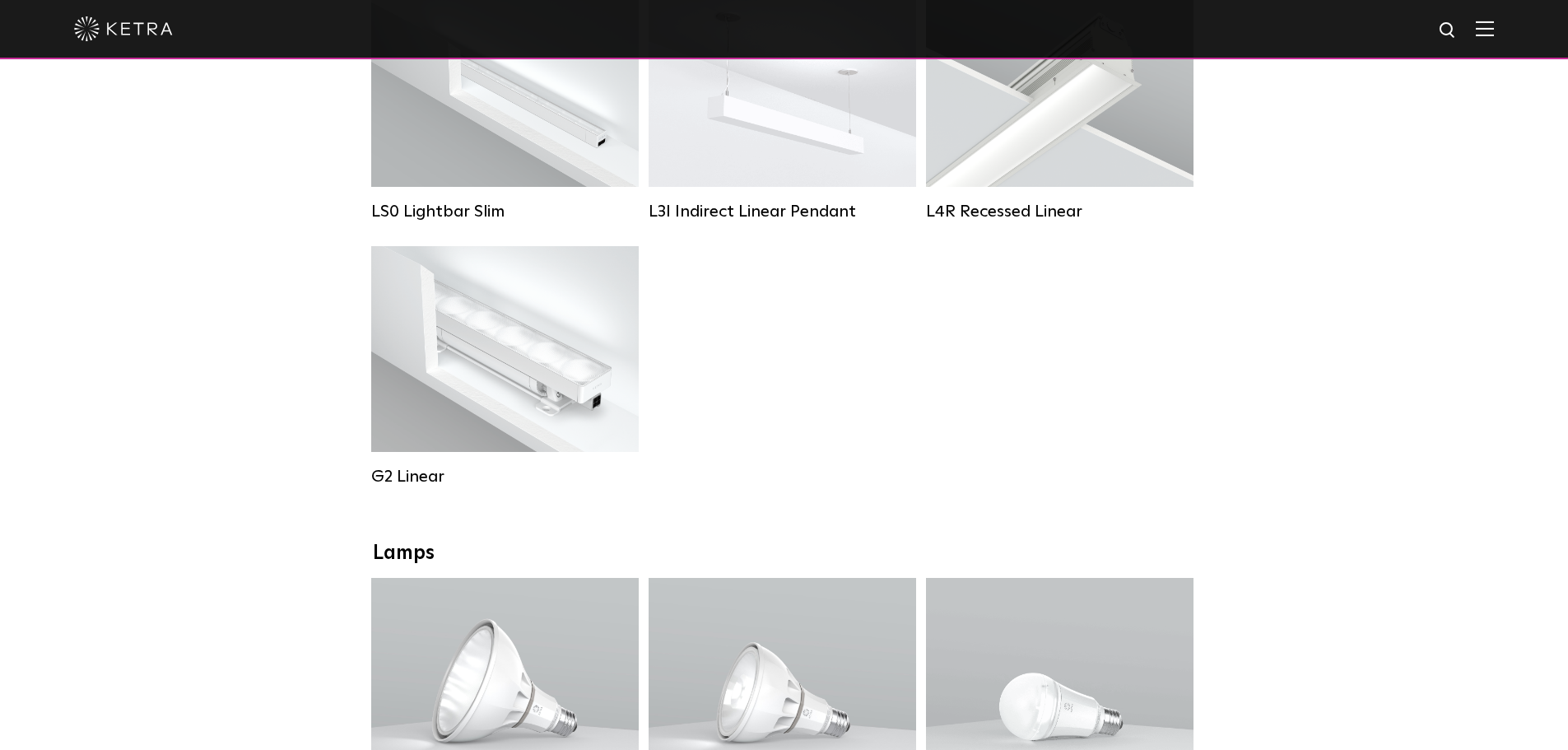
scroll to position [467, 0]
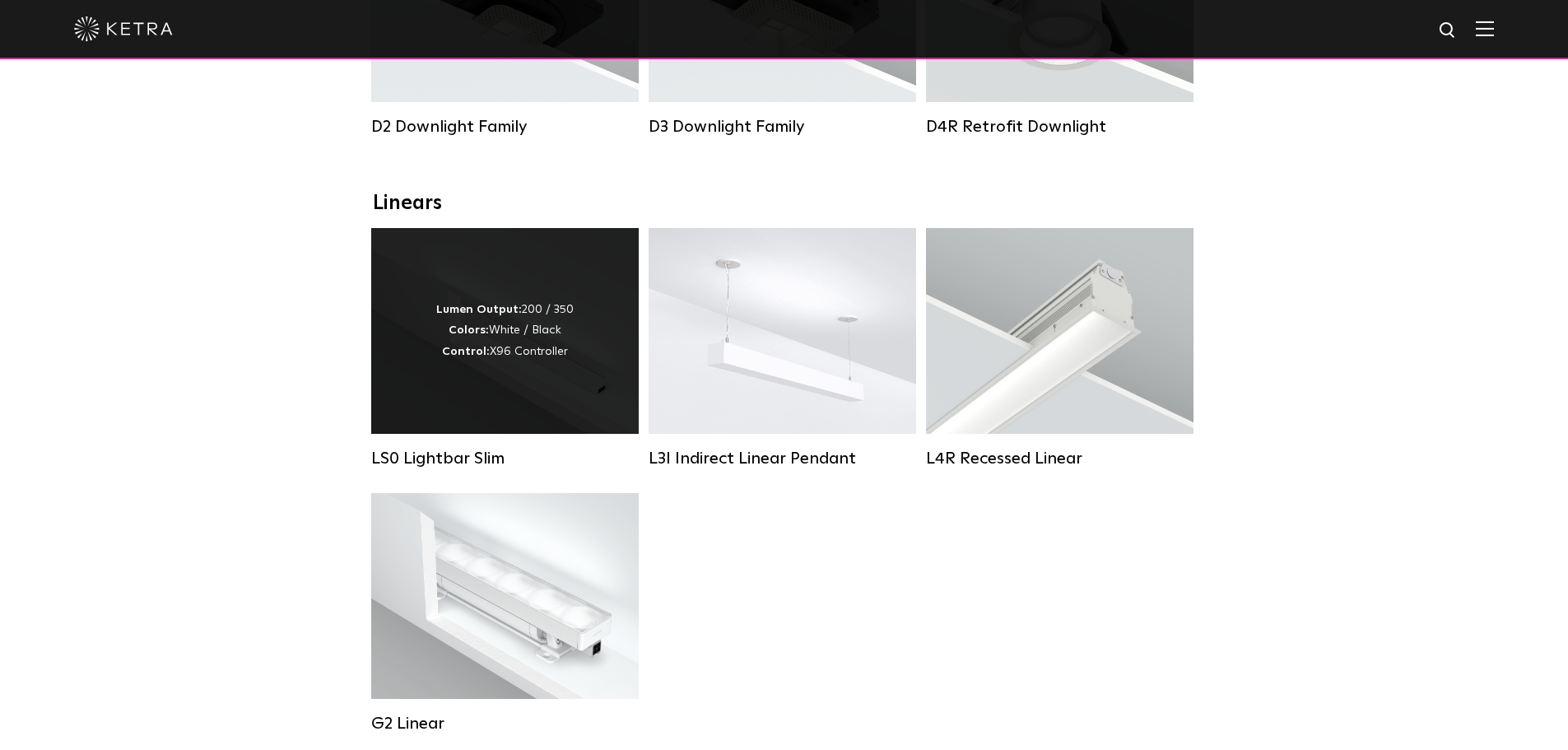
click at [538, 355] on div "Lumen Output: 200 / 350 Colors: White / Black Control: X96 Controller" at bounding box center [504, 331] width 137 height 62
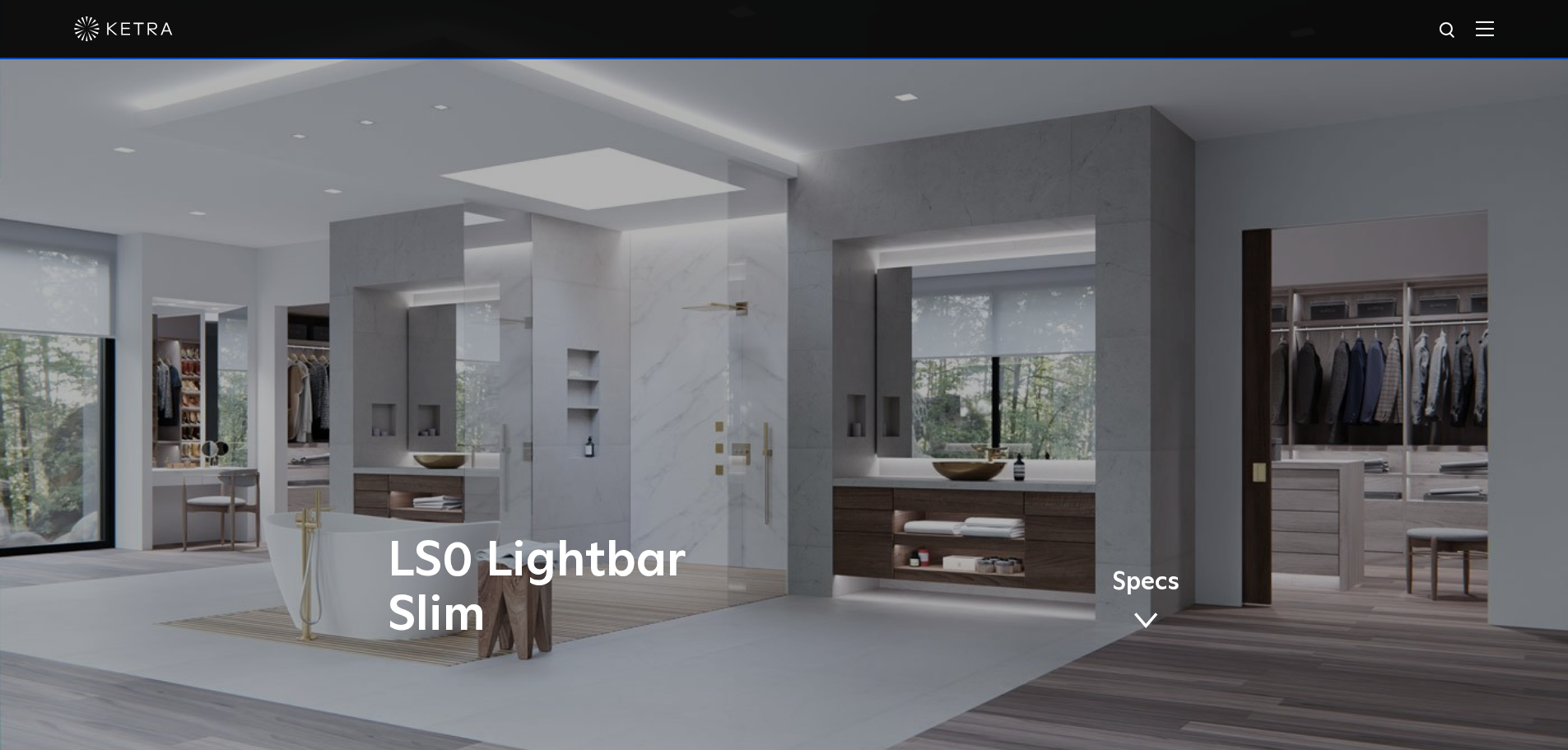
click at [97, 21] on img at bounding box center [123, 29] width 99 height 25
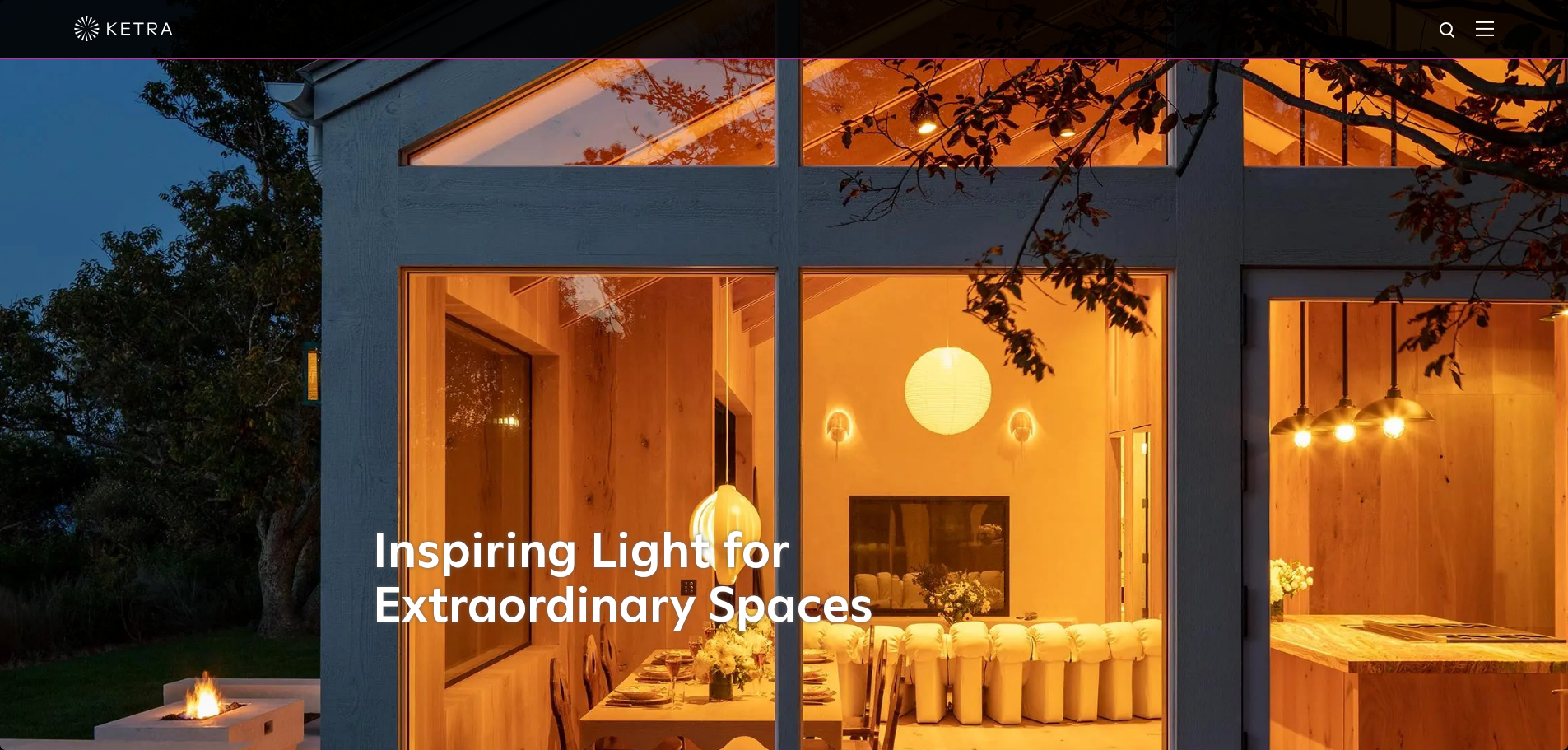
click at [1493, 23] on img at bounding box center [1484, 29] width 18 height 16
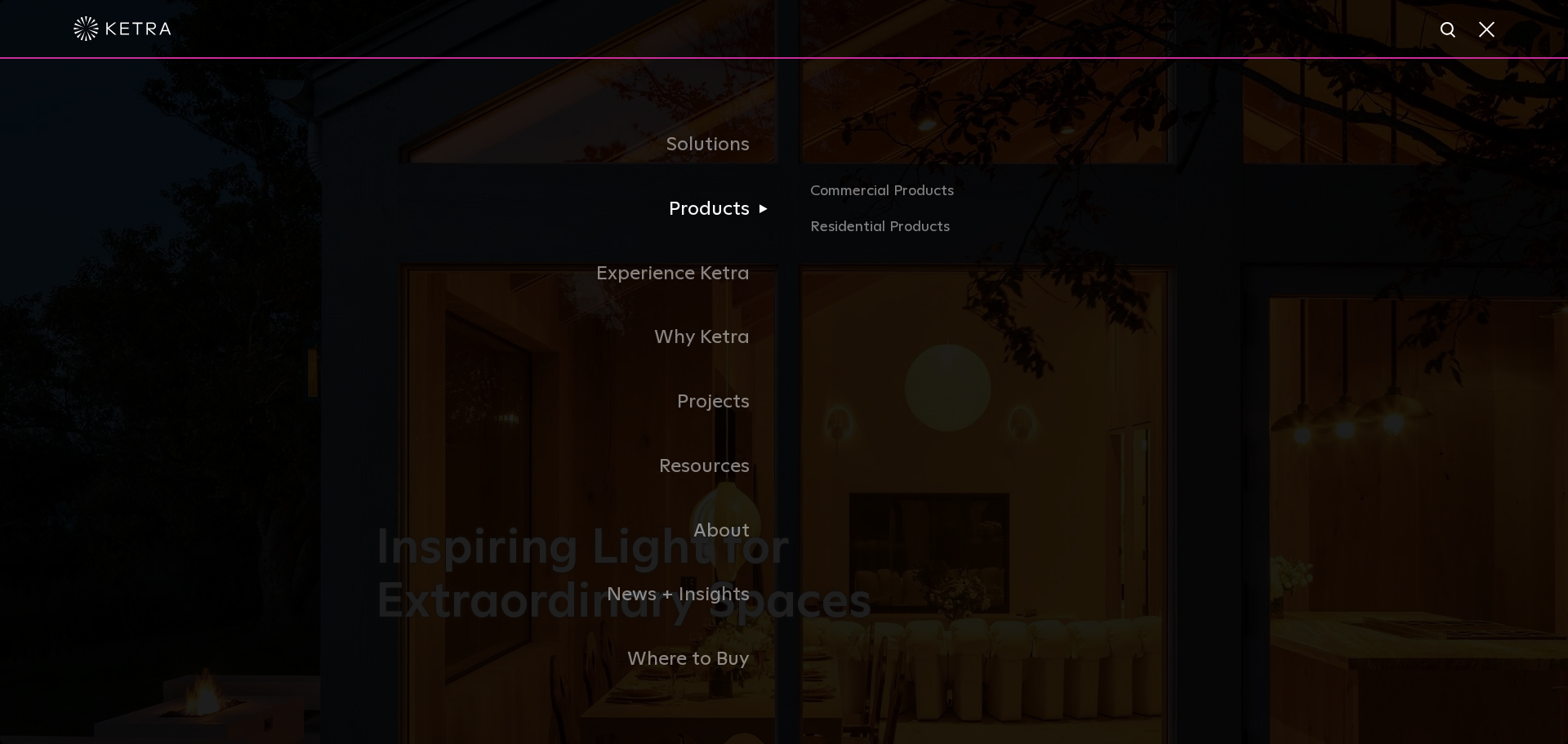
click at [715, 218] on link "Products" at bounding box center [580, 209] width 408 height 65
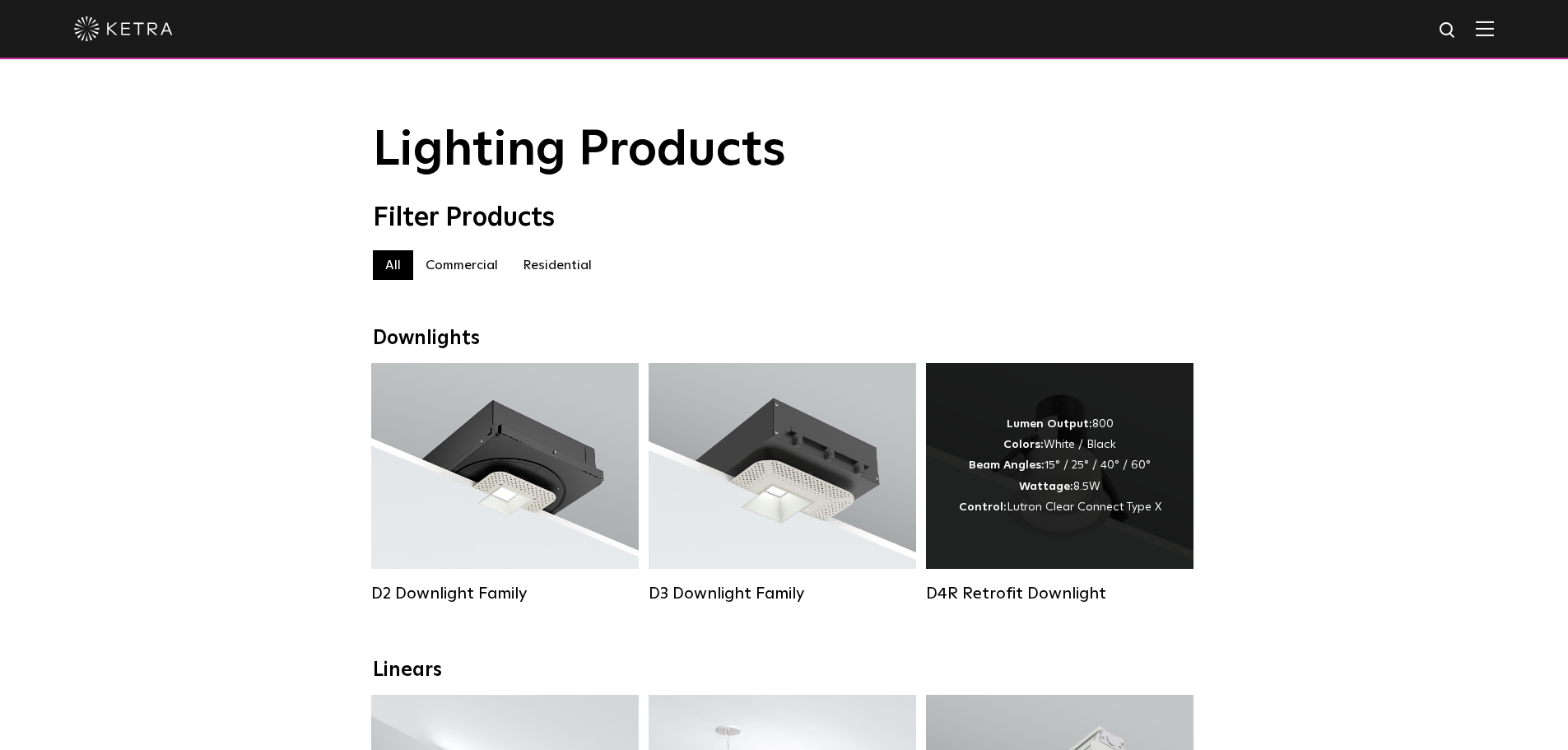
click at [1068, 491] on strong "Wattage:" at bounding box center [1045, 487] width 54 height 12
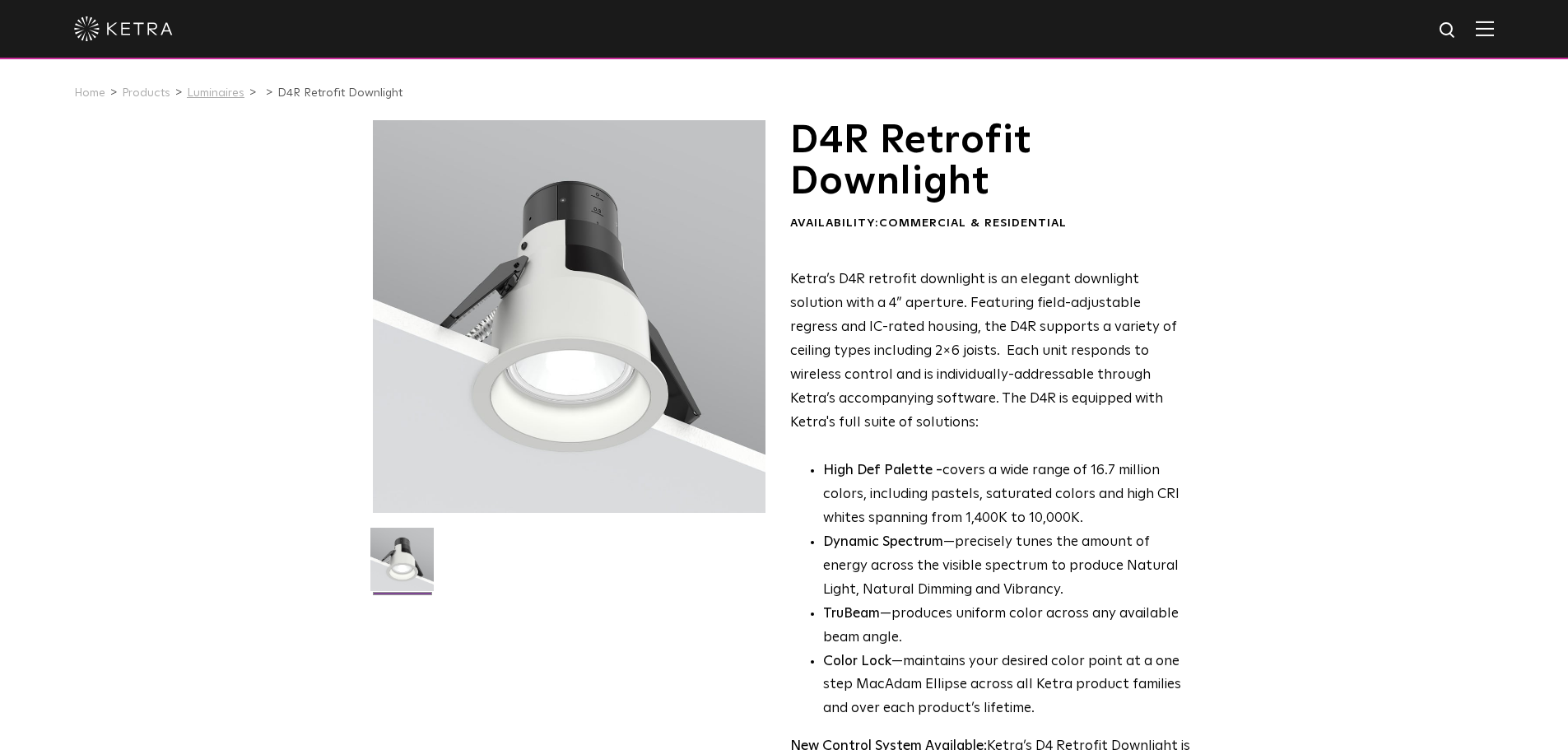
click at [219, 94] on link "Luminaires" at bounding box center [215, 93] width 57 height 12
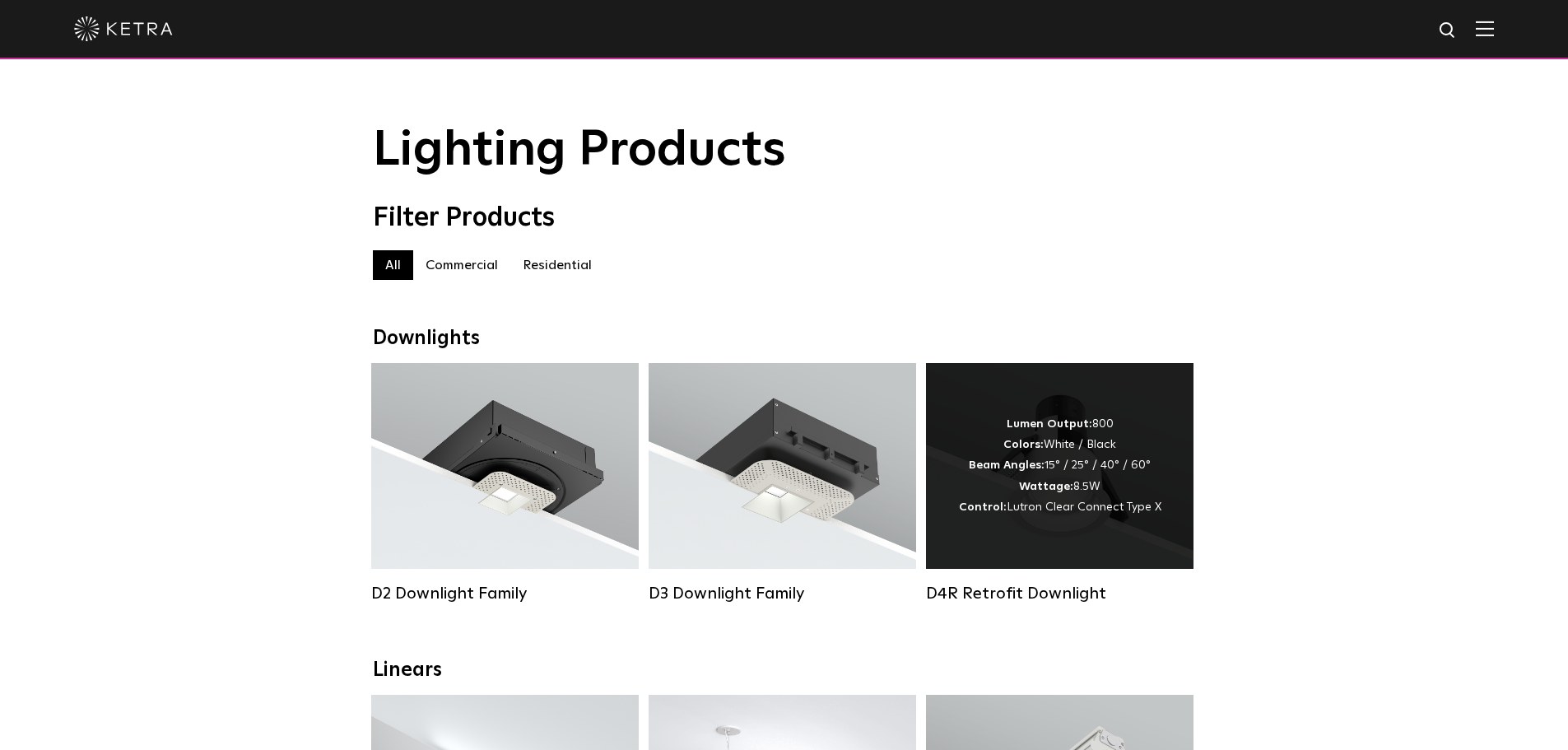
click at [1126, 415] on div "Lumen Output: 800 Colors: White / Black Beam Angles: 15° / 25° / 40° / 60° Watt…" at bounding box center [1059, 466] width 267 height 205
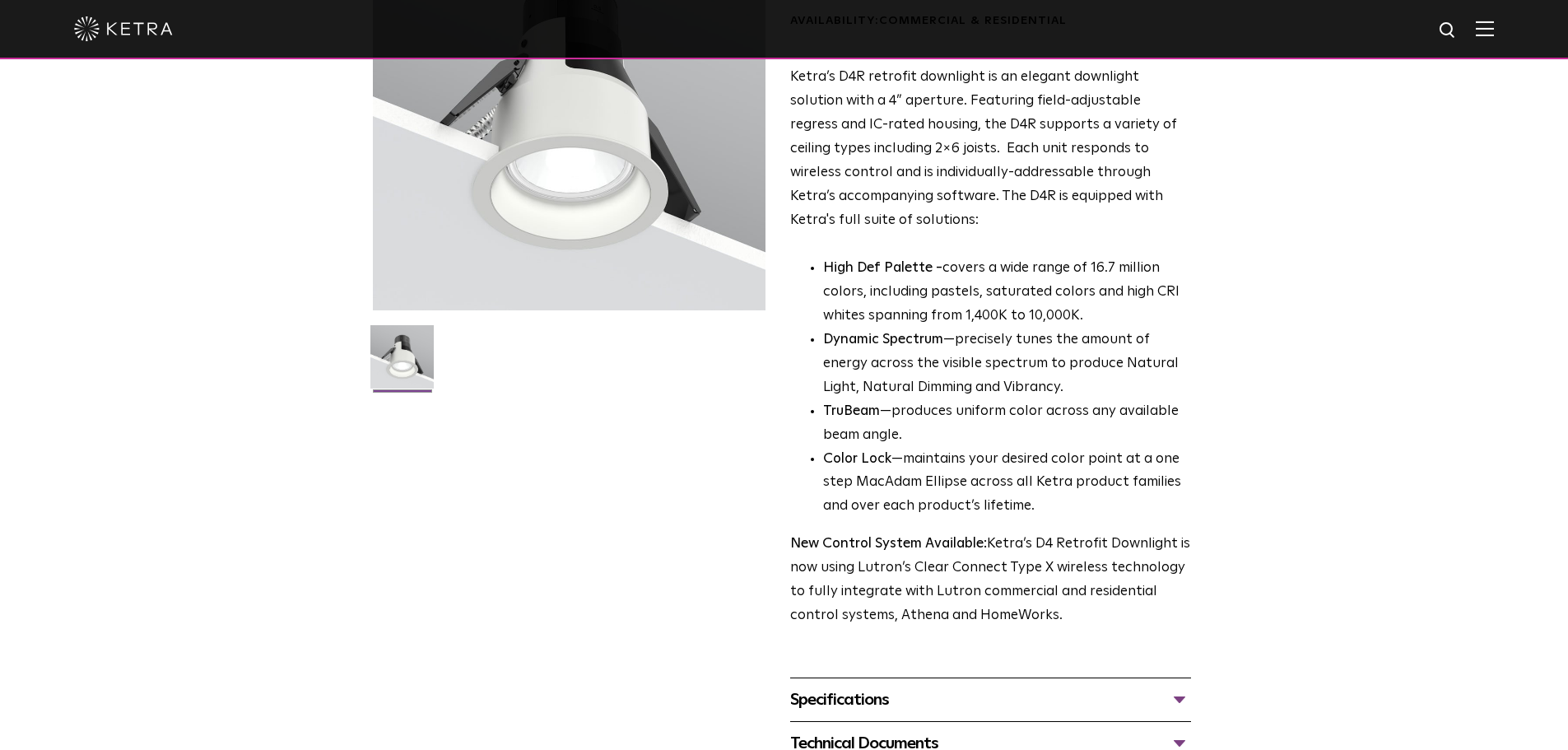
scroll to position [247, 0]
